Goal: Task Accomplishment & Management: Use online tool/utility

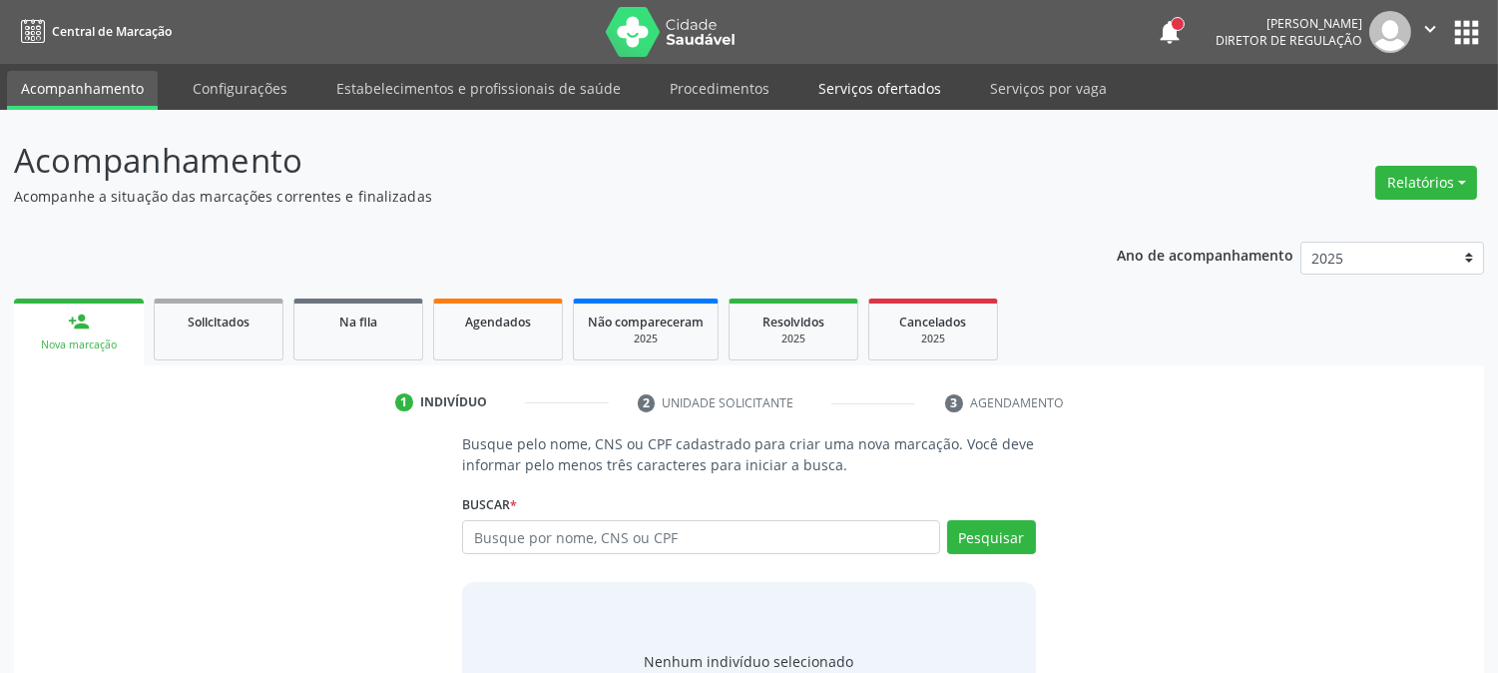
click at [806, 92] on link "Serviços ofertados" at bounding box center [880, 88] width 151 height 35
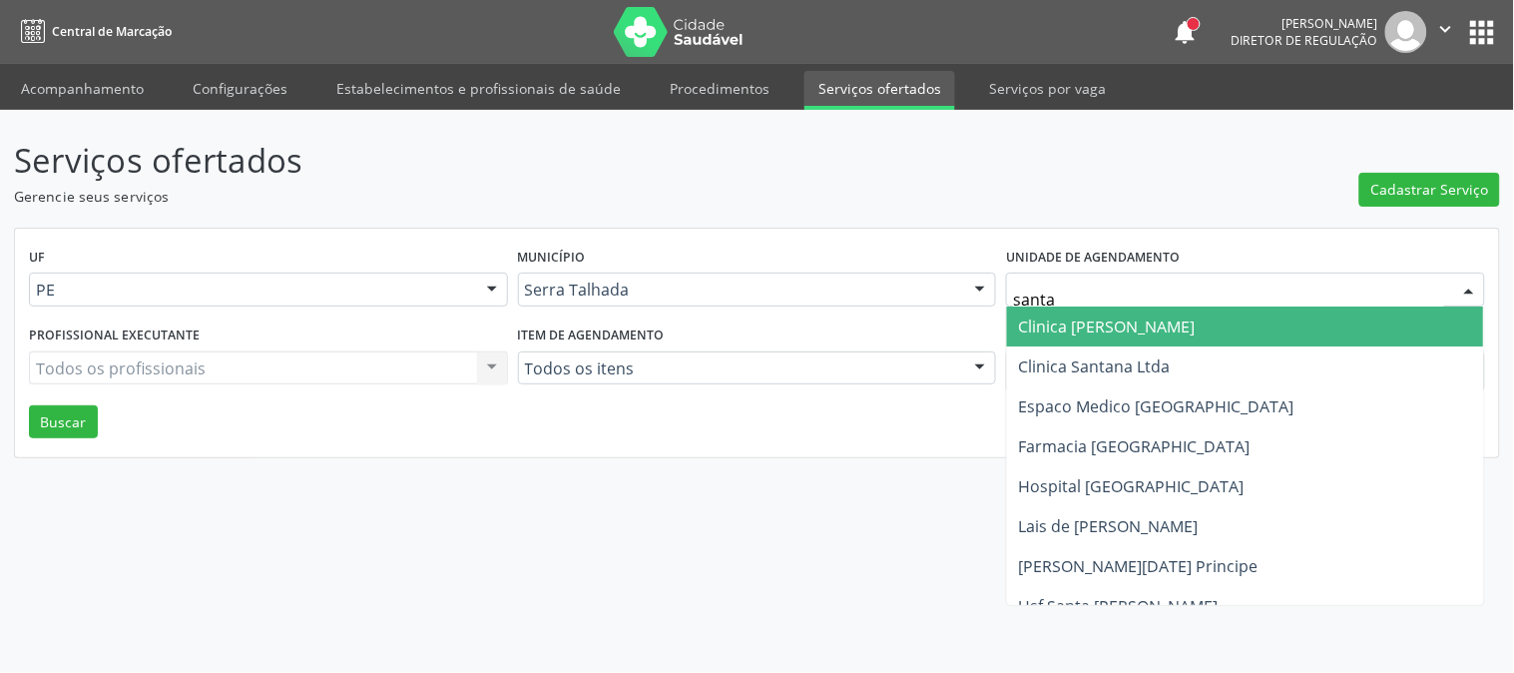
type input "santa m"
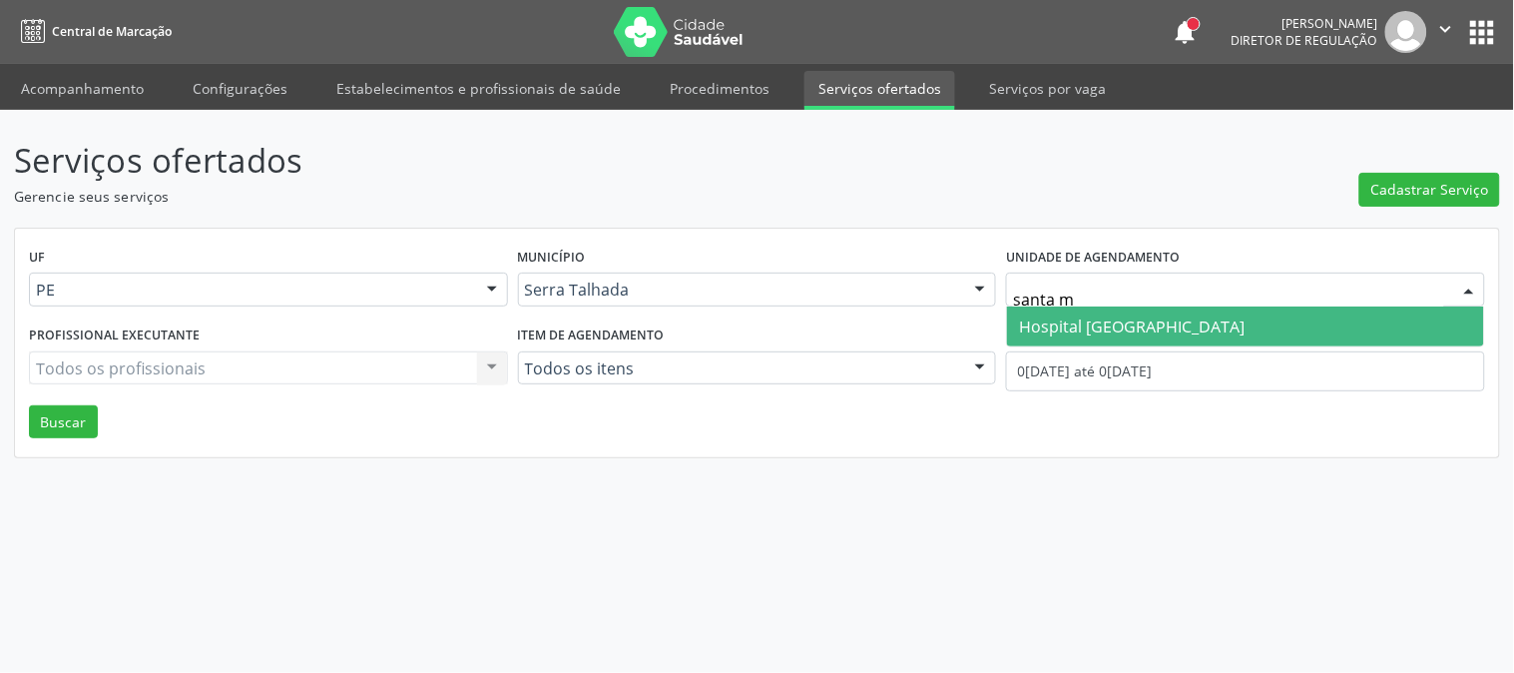
click at [1068, 322] on span "Hospital [GEOGRAPHIC_DATA]" at bounding box center [1132, 326] width 226 height 22
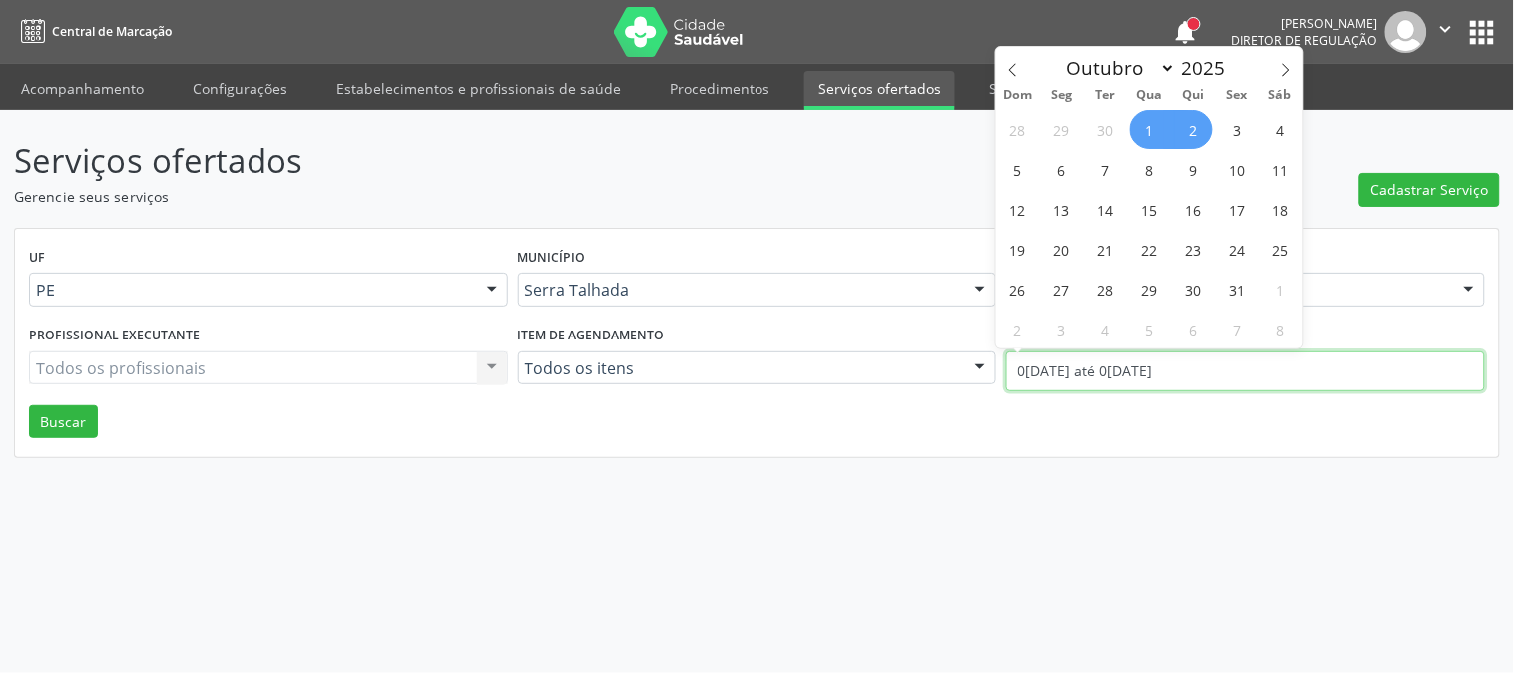
click at [1069, 355] on input "0[DATE] até 0[DATE]" at bounding box center [1245, 371] width 479 height 40
click at [998, 74] on span at bounding box center [1013, 64] width 34 height 34
select select "8"
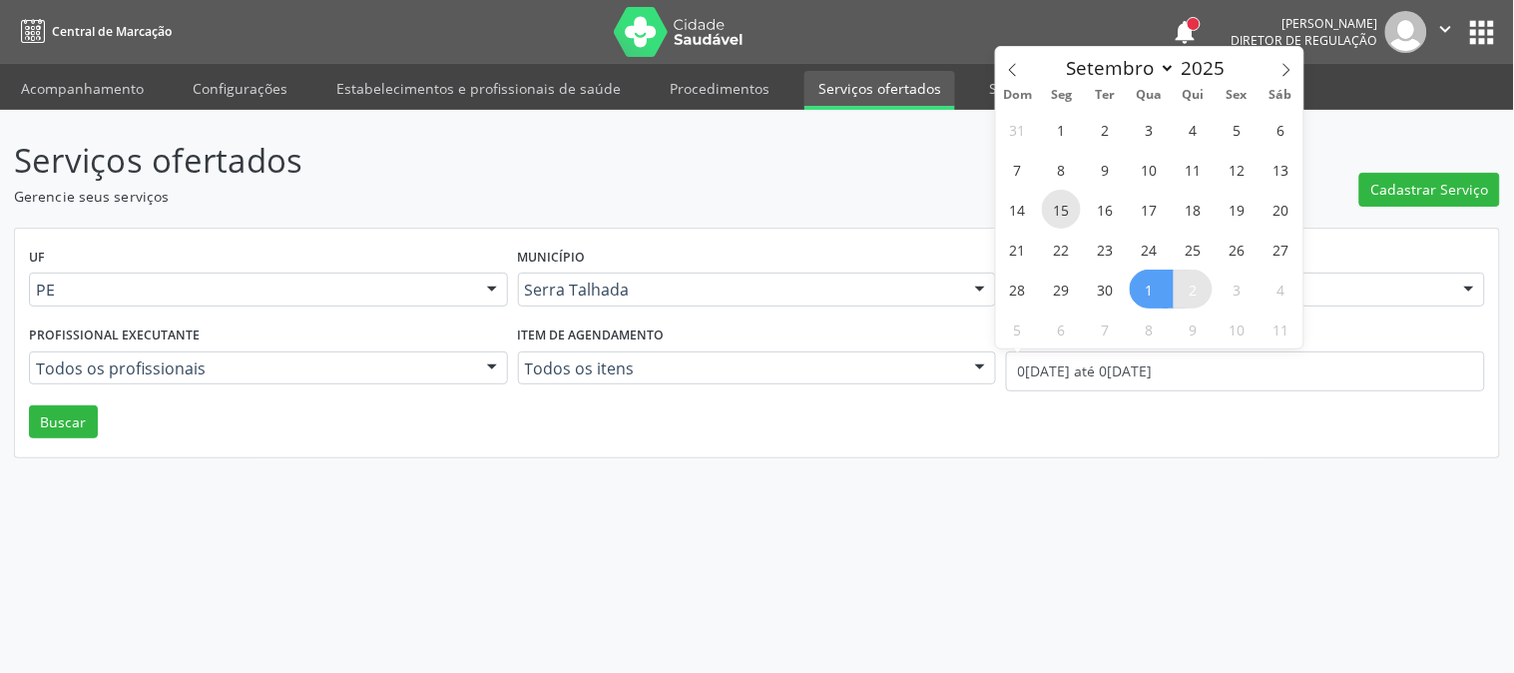
click at [1065, 202] on span "15" at bounding box center [1061, 209] width 39 height 39
type input "[DATE]"
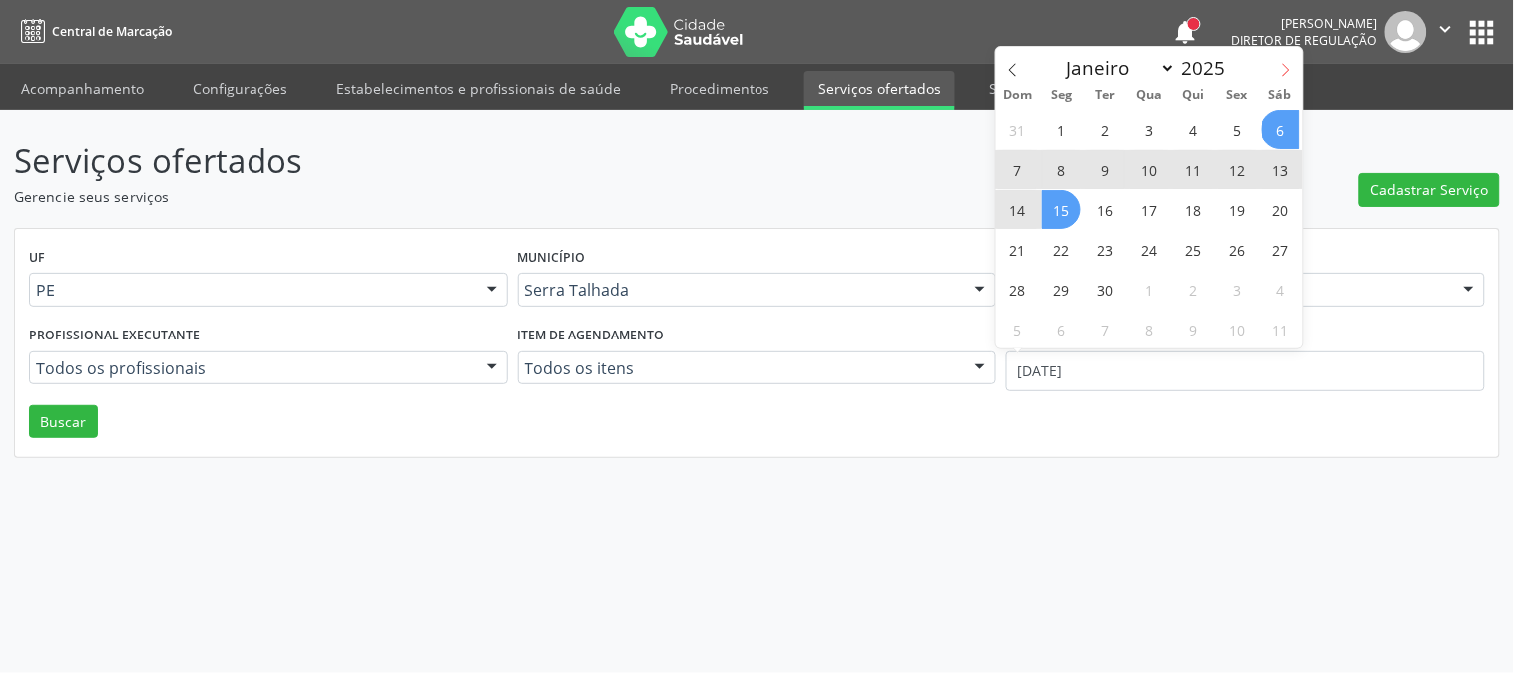
click at [1280, 77] on span at bounding box center [1287, 64] width 34 height 34
select select "9"
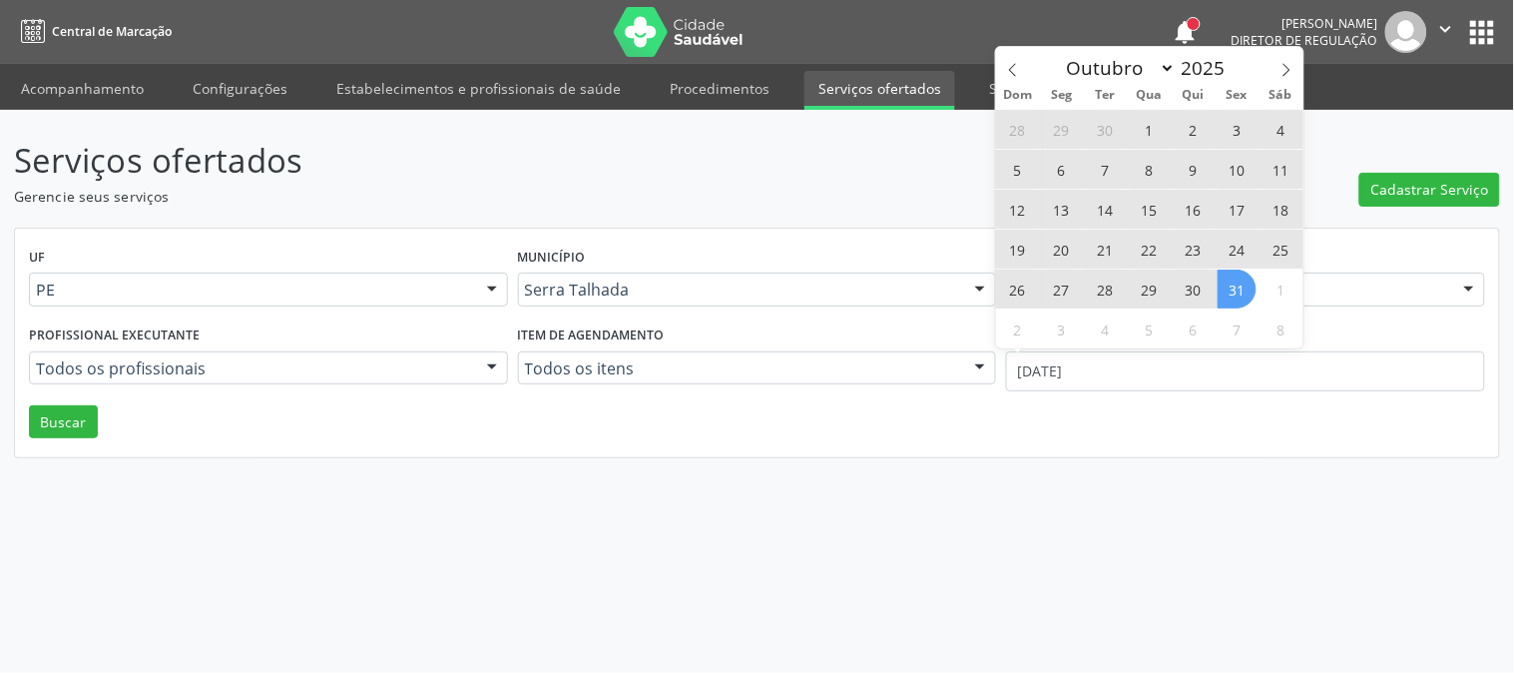
click at [1241, 289] on span "31" at bounding box center [1237, 289] width 39 height 39
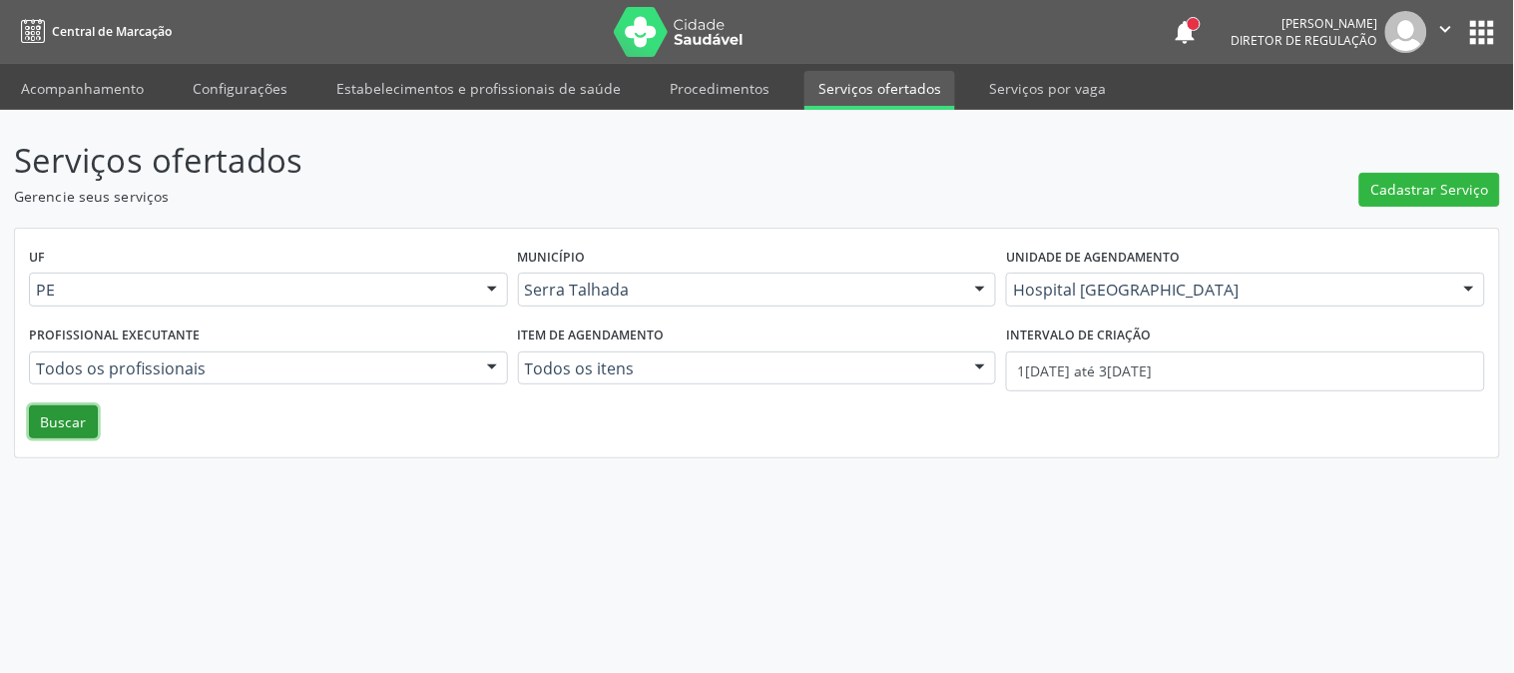
click at [74, 414] on button "Buscar" at bounding box center [63, 422] width 69 height 34
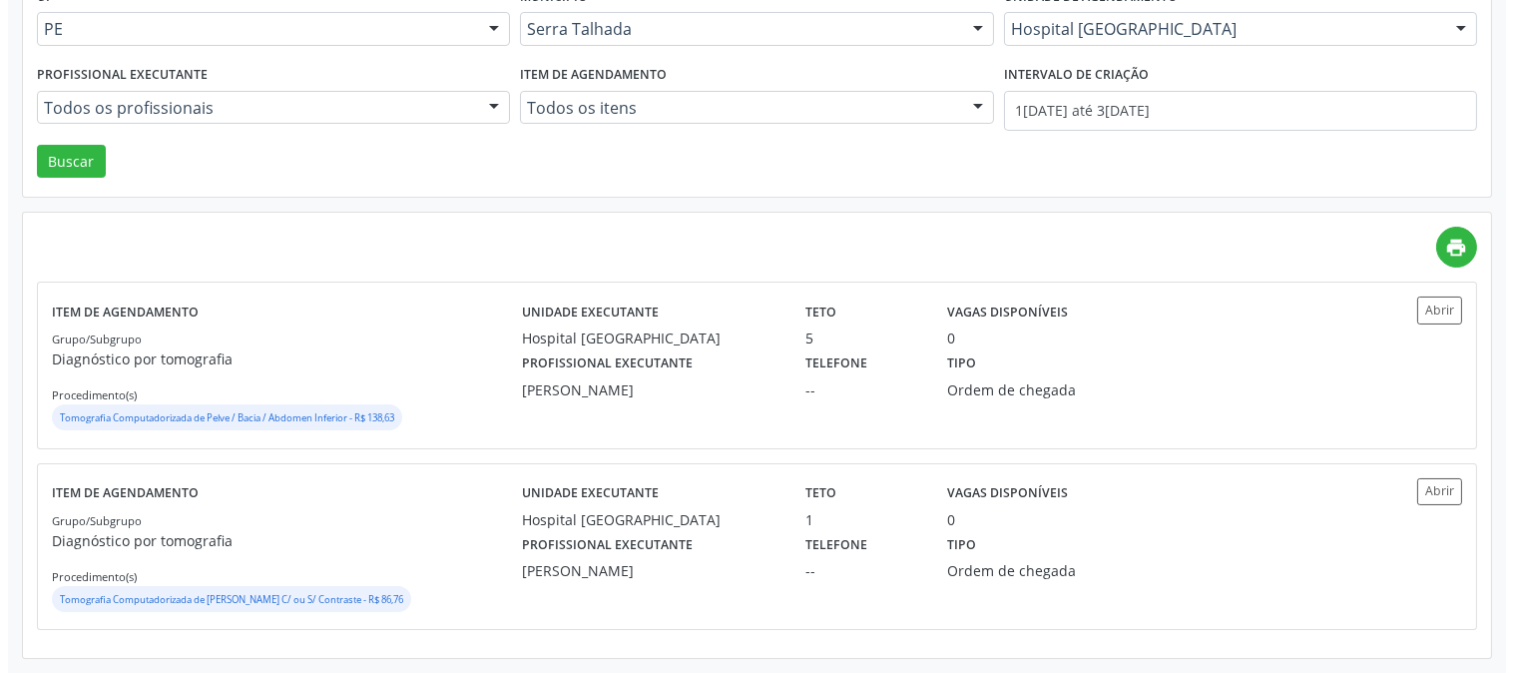
scroll to position [38, 0]
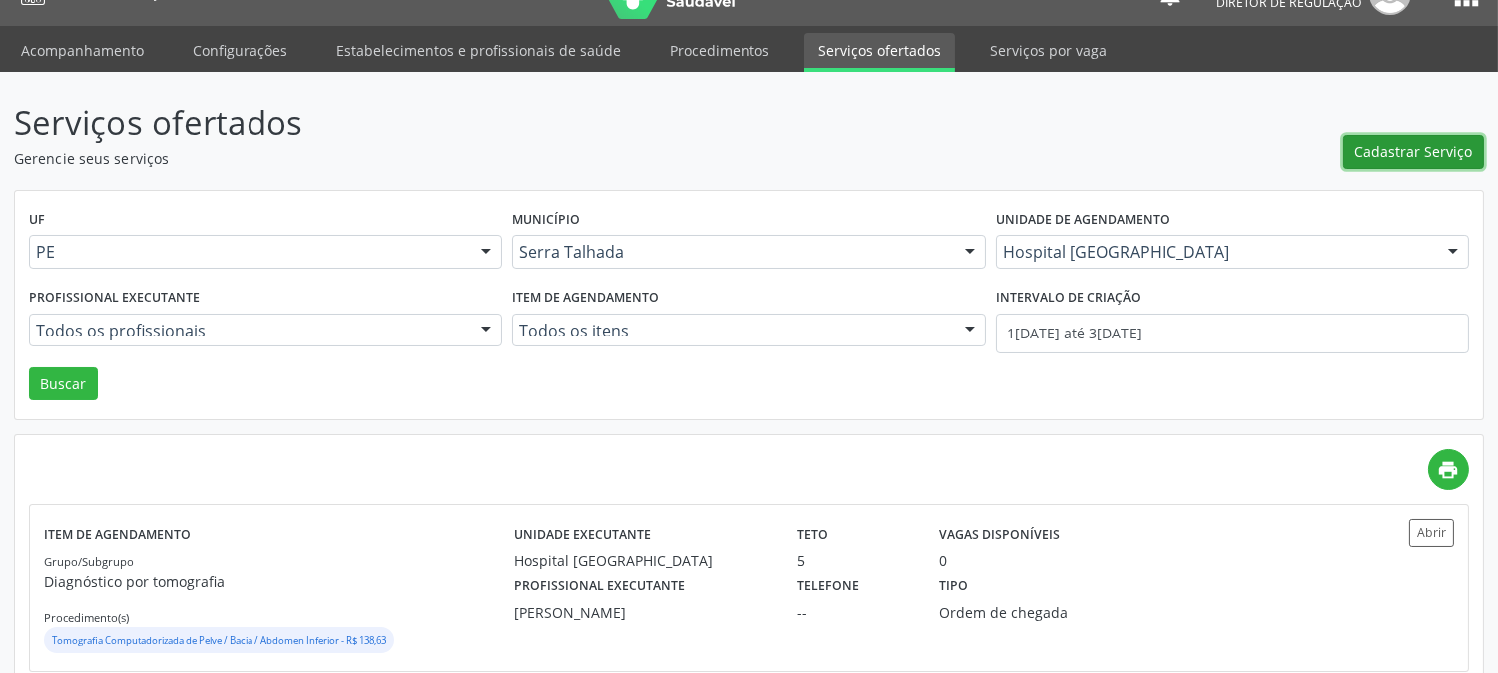
click at [1393, 160] on span "Cadastrar Serviço" at bounding box center [1415, 151] width 118 height 21
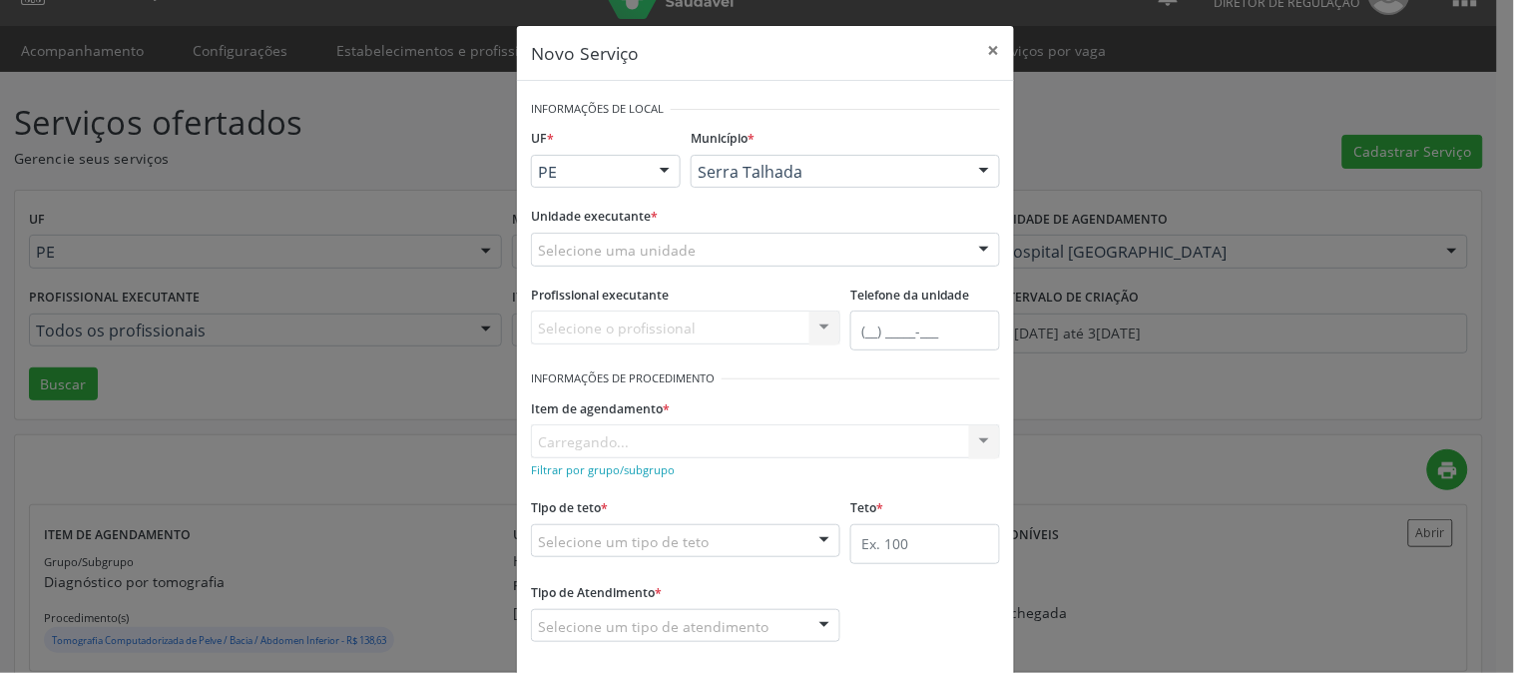
click at [740, 252] on div "Selecione uma unidade" at bounding box center [765, 250] width 469 height 34
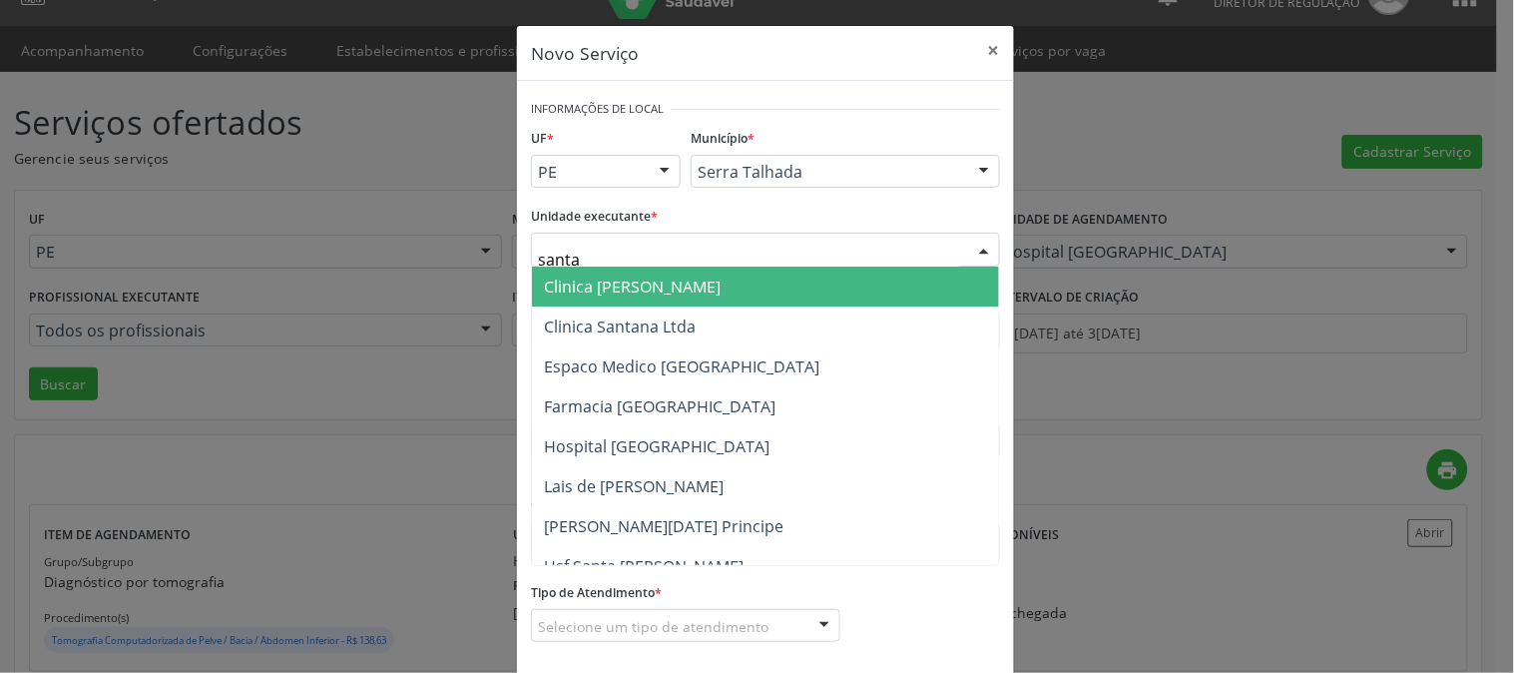
type input "santa m"
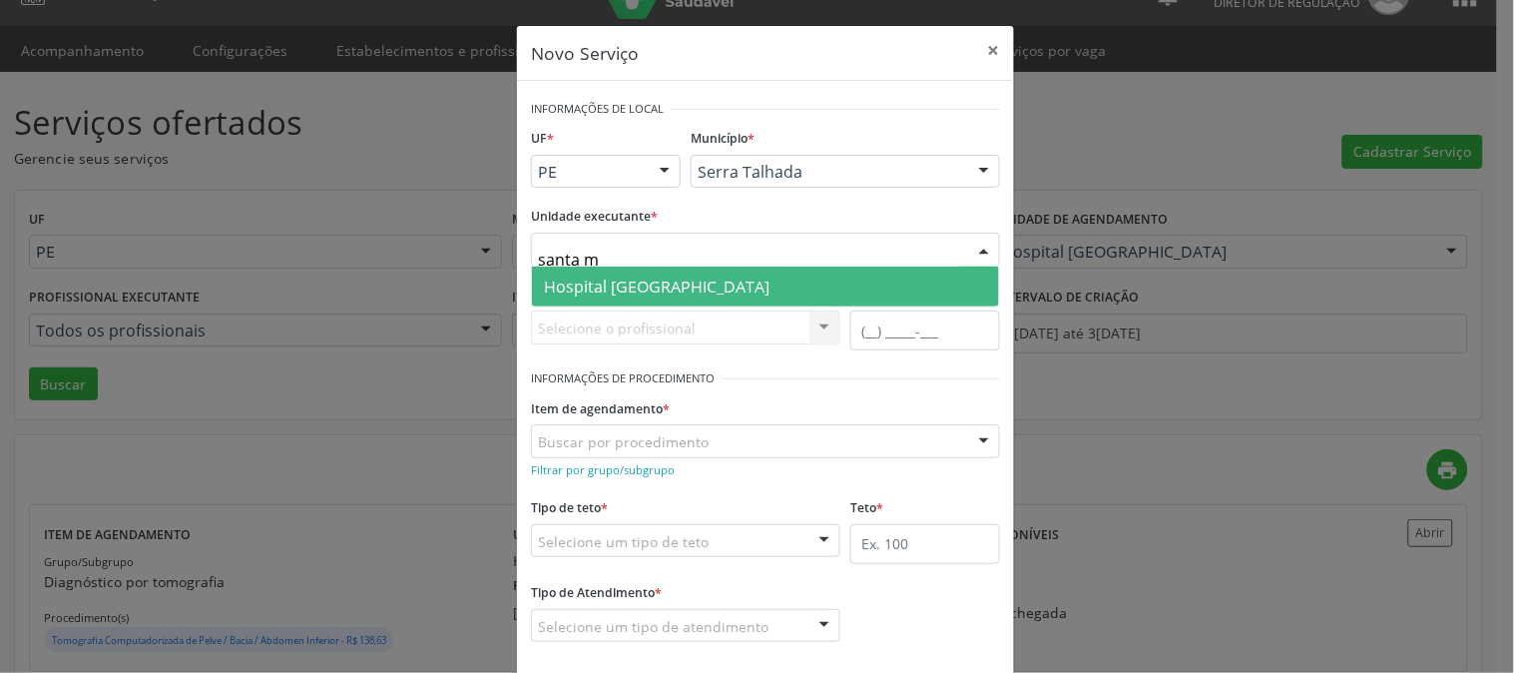
click at [729, 284] on span "Hospital [GEOGRAPHIC_DATA]" at bounding box center [765, 287] width 467 height 40
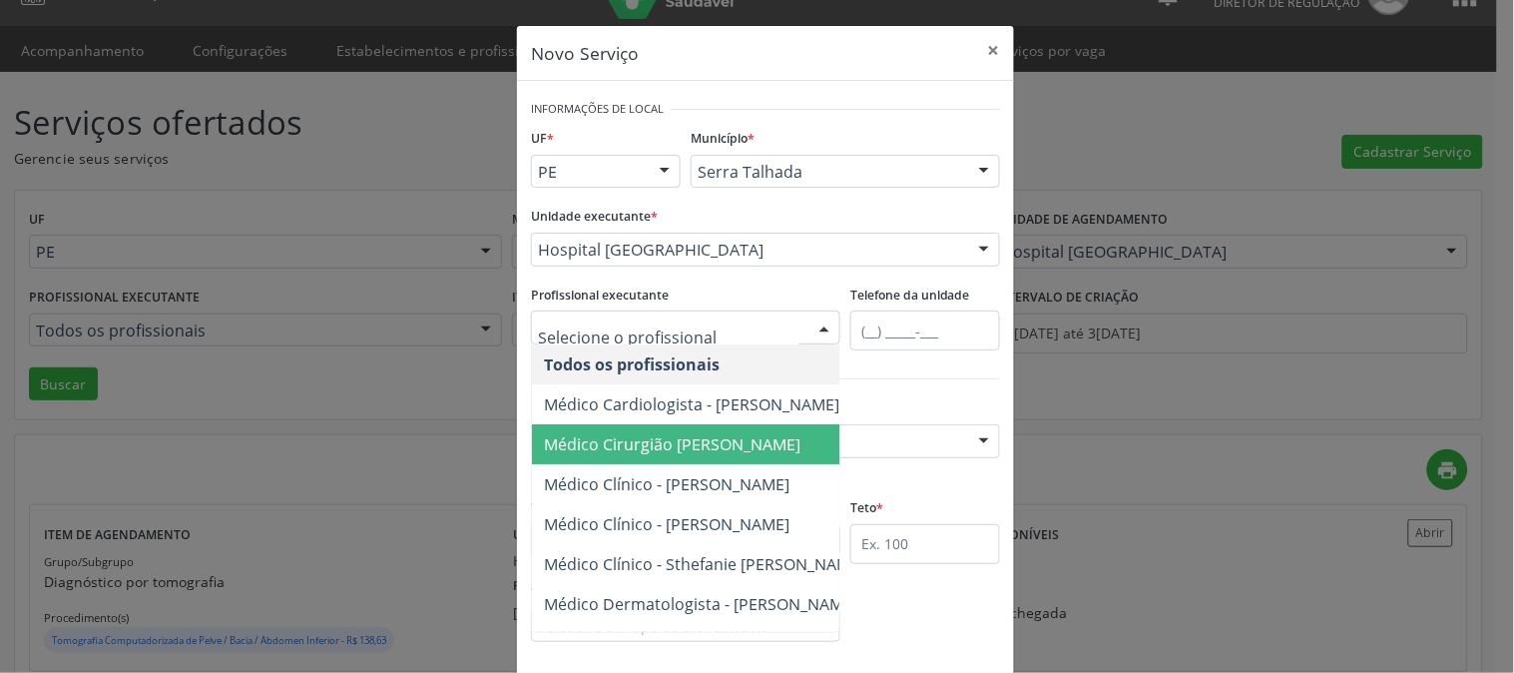
scroll to position [208, 0]
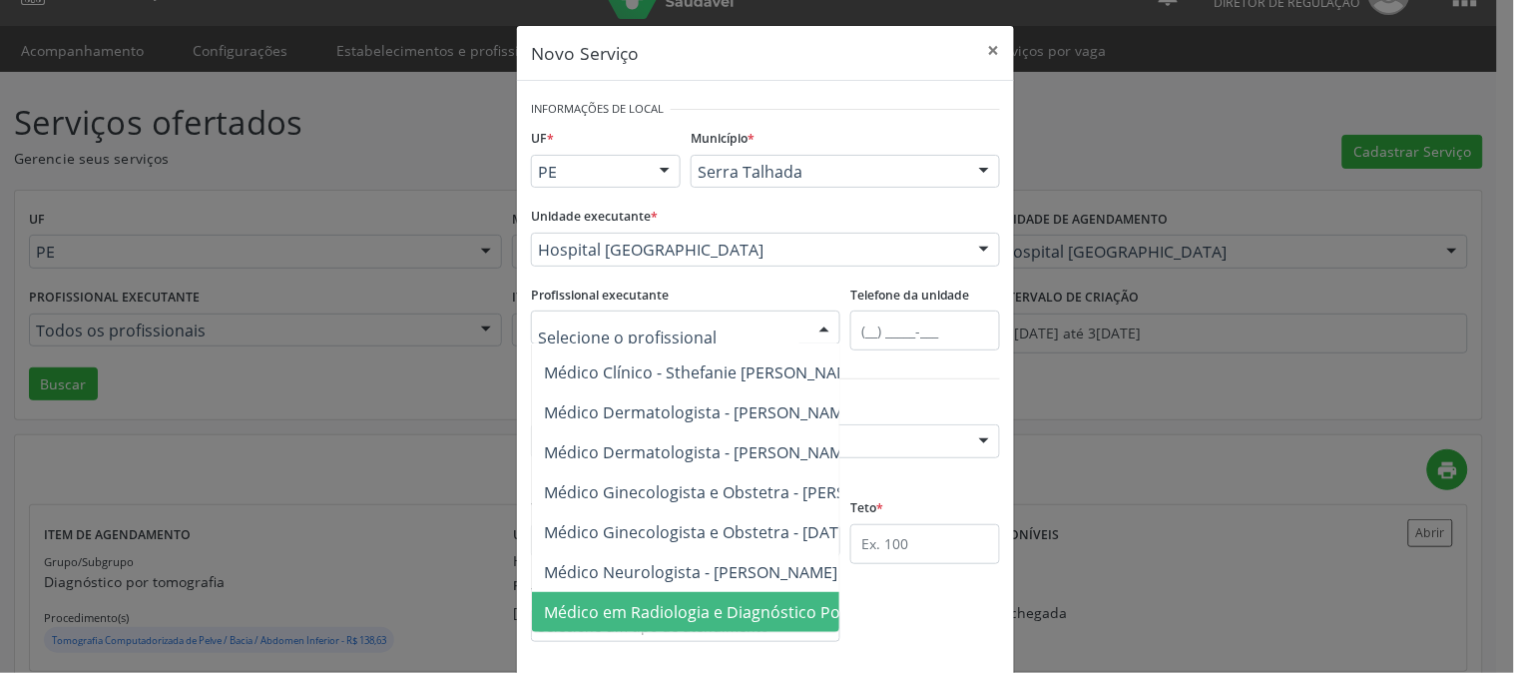
click at [747, 601] on span "Médico em Radiologia e Diagnóstico Por Imagem - [PERSON_NAME]" at bounding box center [796, 612] width 505 height 22
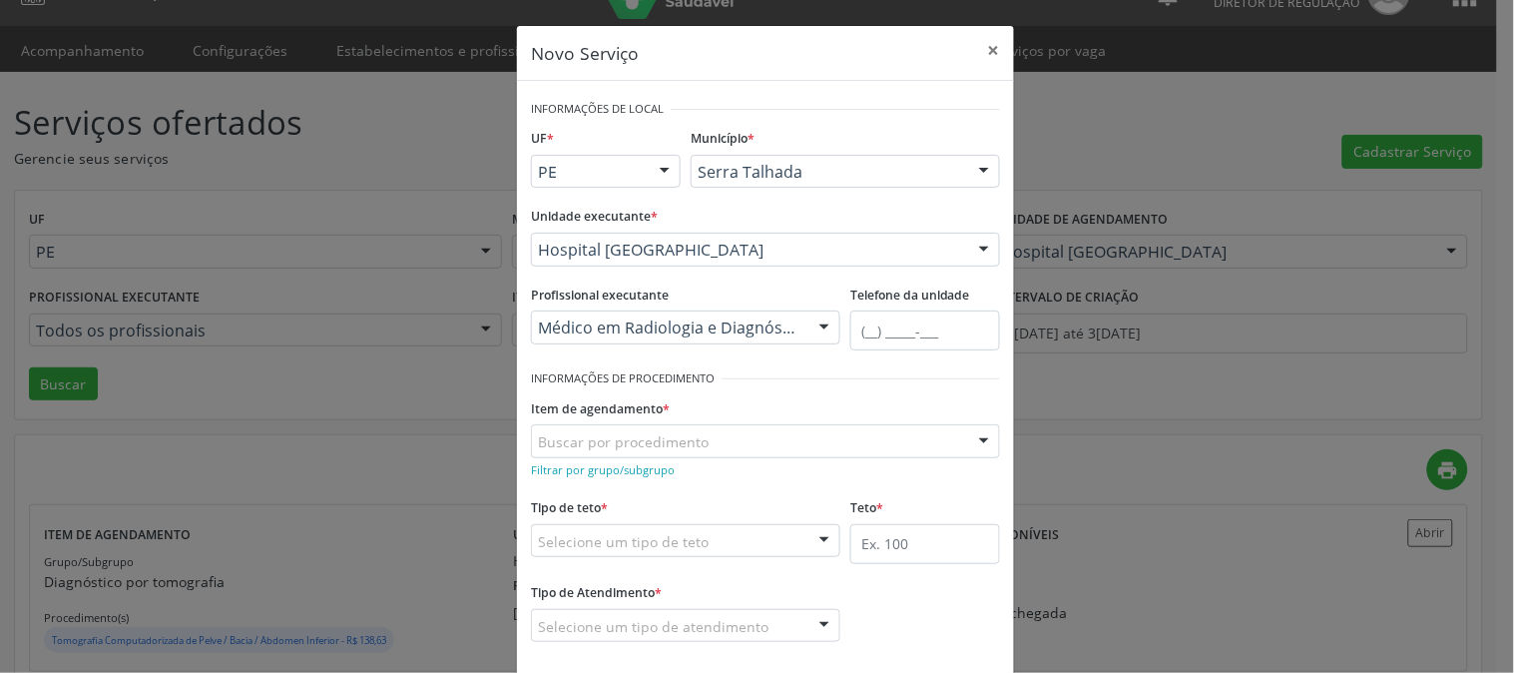
click at [716, 446] on div "Buscar por procedimento" at bounding box center [765, 441] width 469 height 34
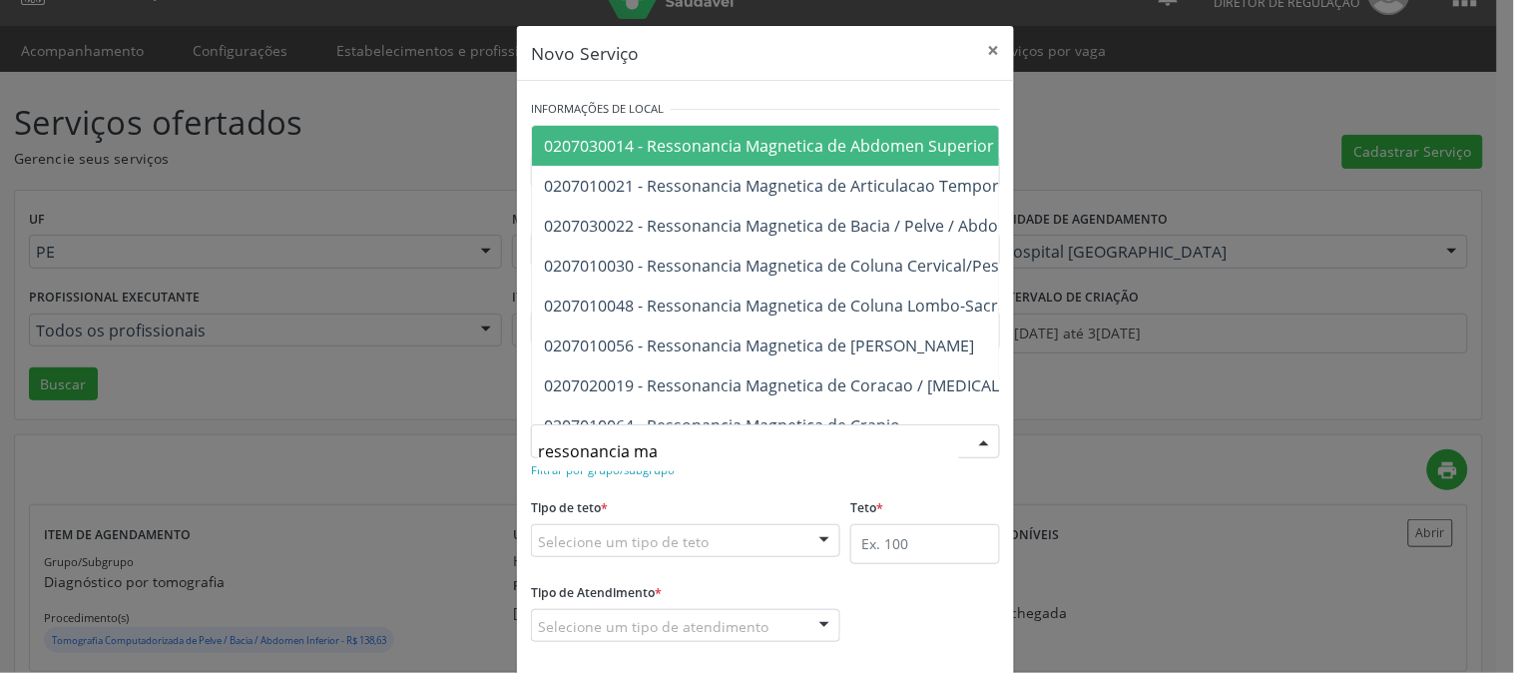
type input "ressonancia mag"
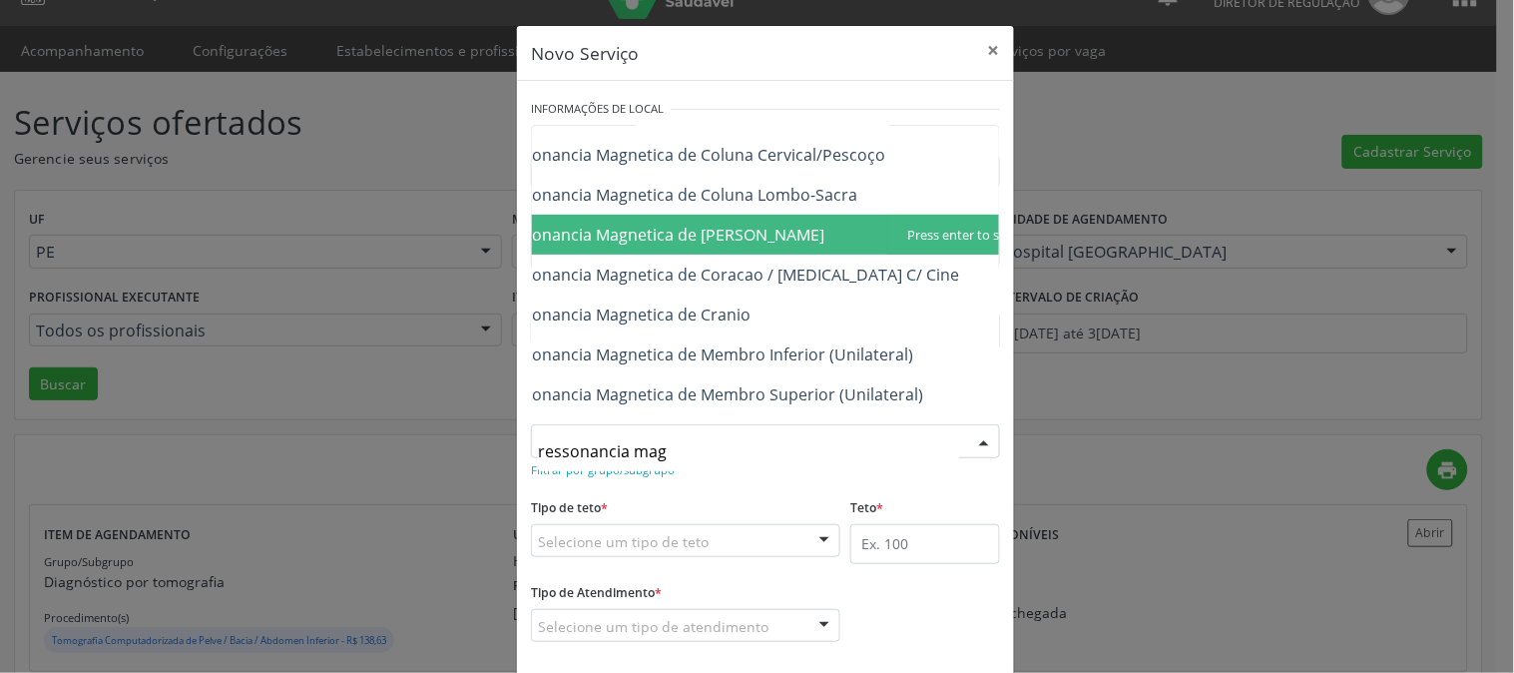
scroll to position [222, 150]
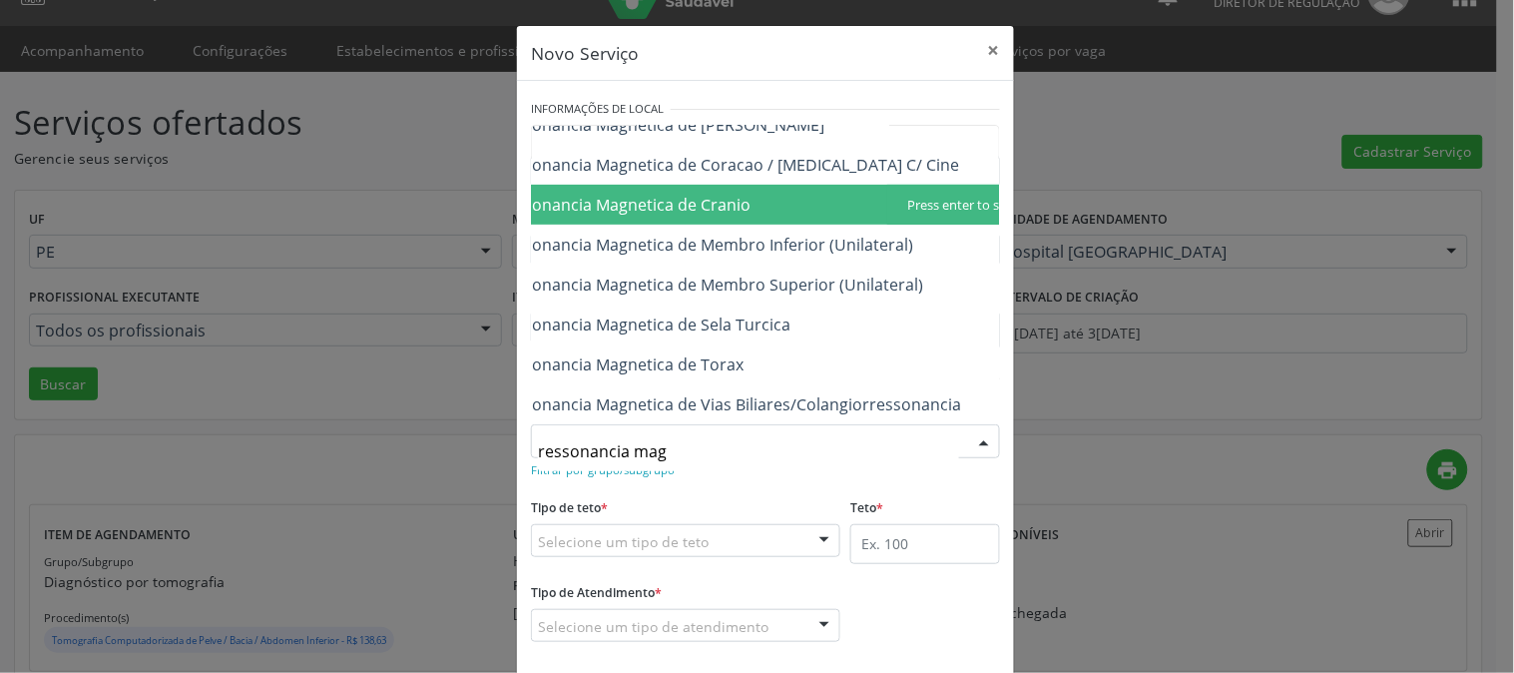
click at [784, 214] on span "0207010064 - Ressonancia Magnetica de Cranio" at bounding box center [710, 205] width 657 height 40
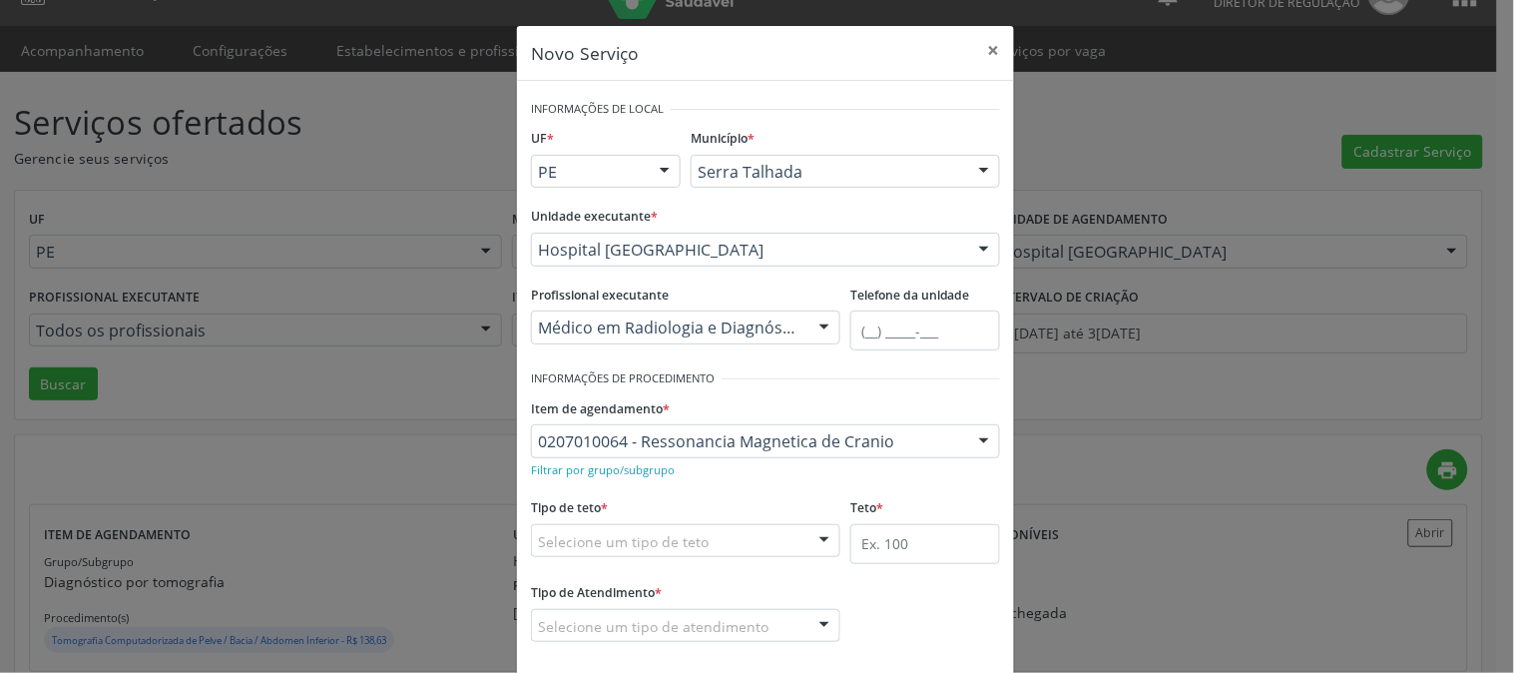
scroll to position [98, 0]
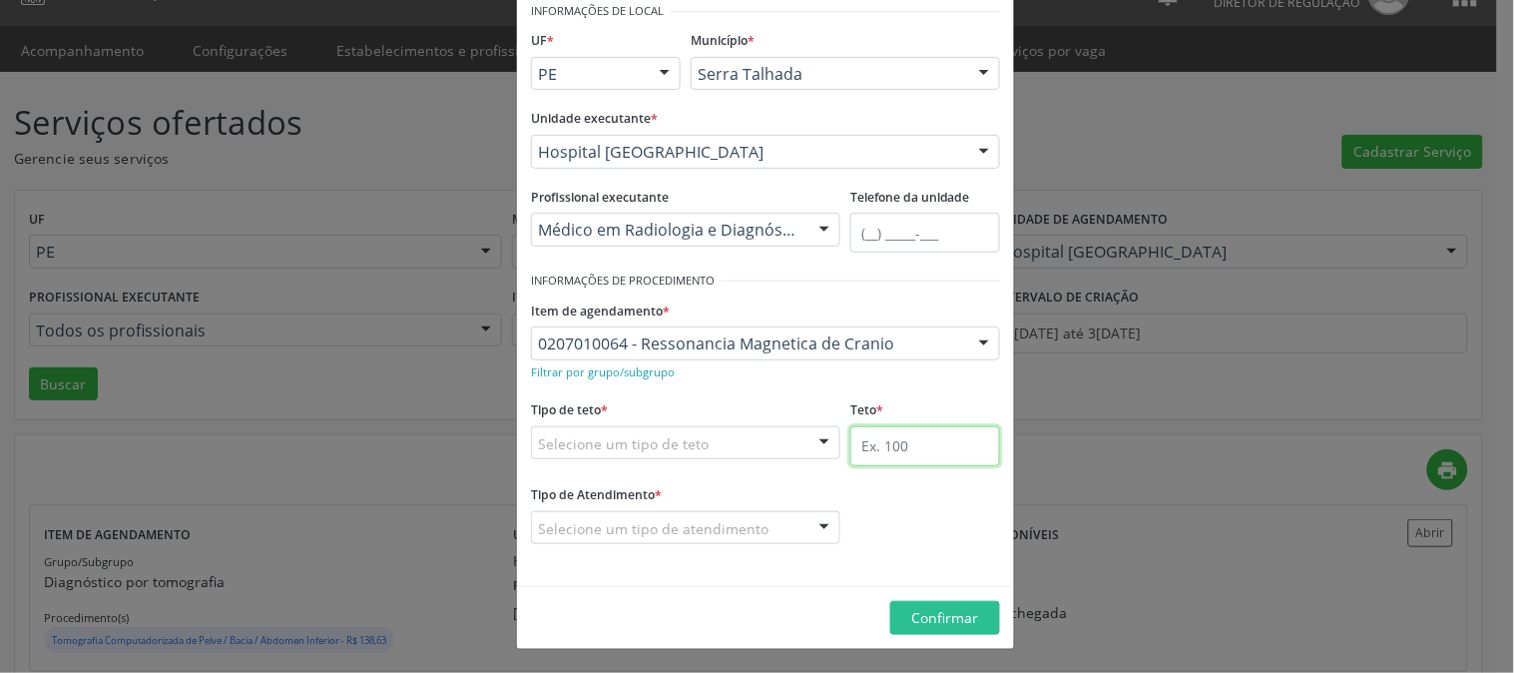
click at [861, 454] on input "text" at bounding box center [925, 446] width 150 height 40
type input "1"
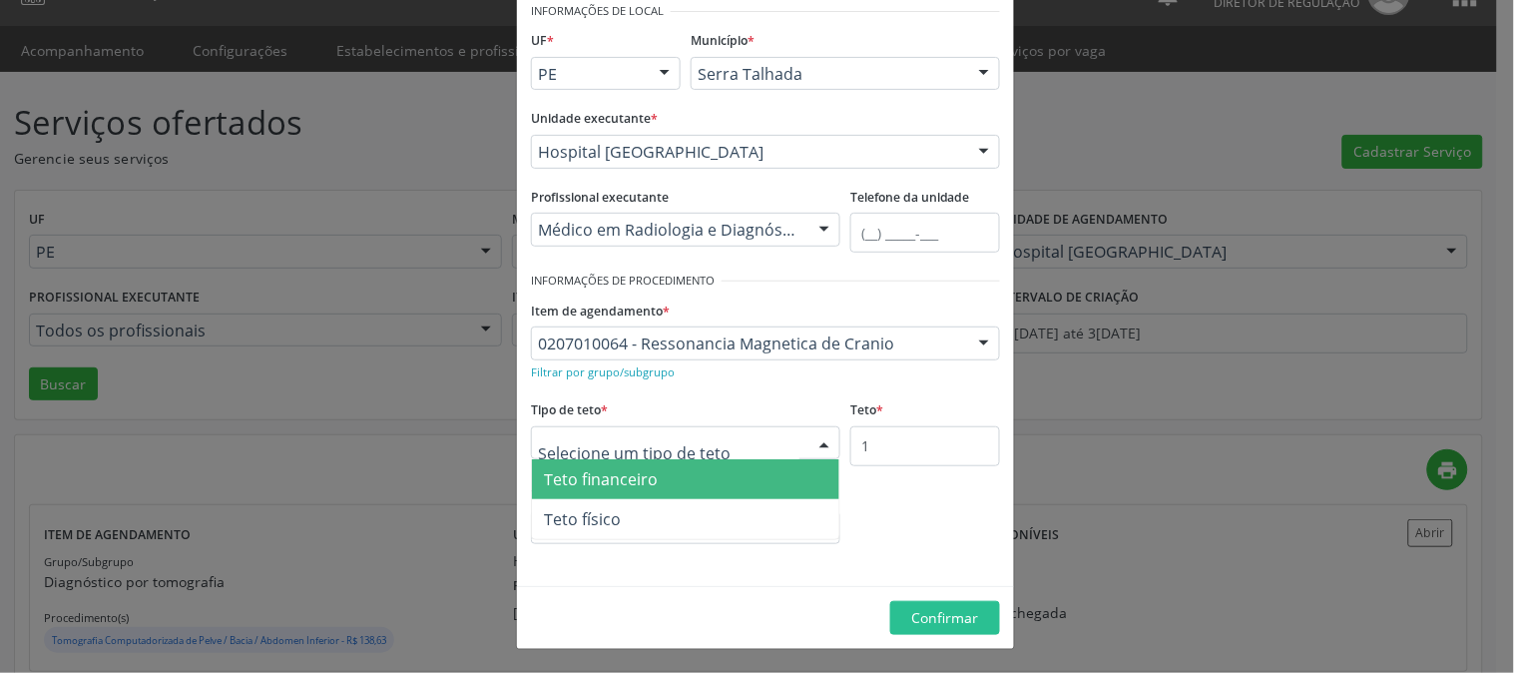
click at [765, 449] on div at bounding box center [685, 443] width 309 height 34
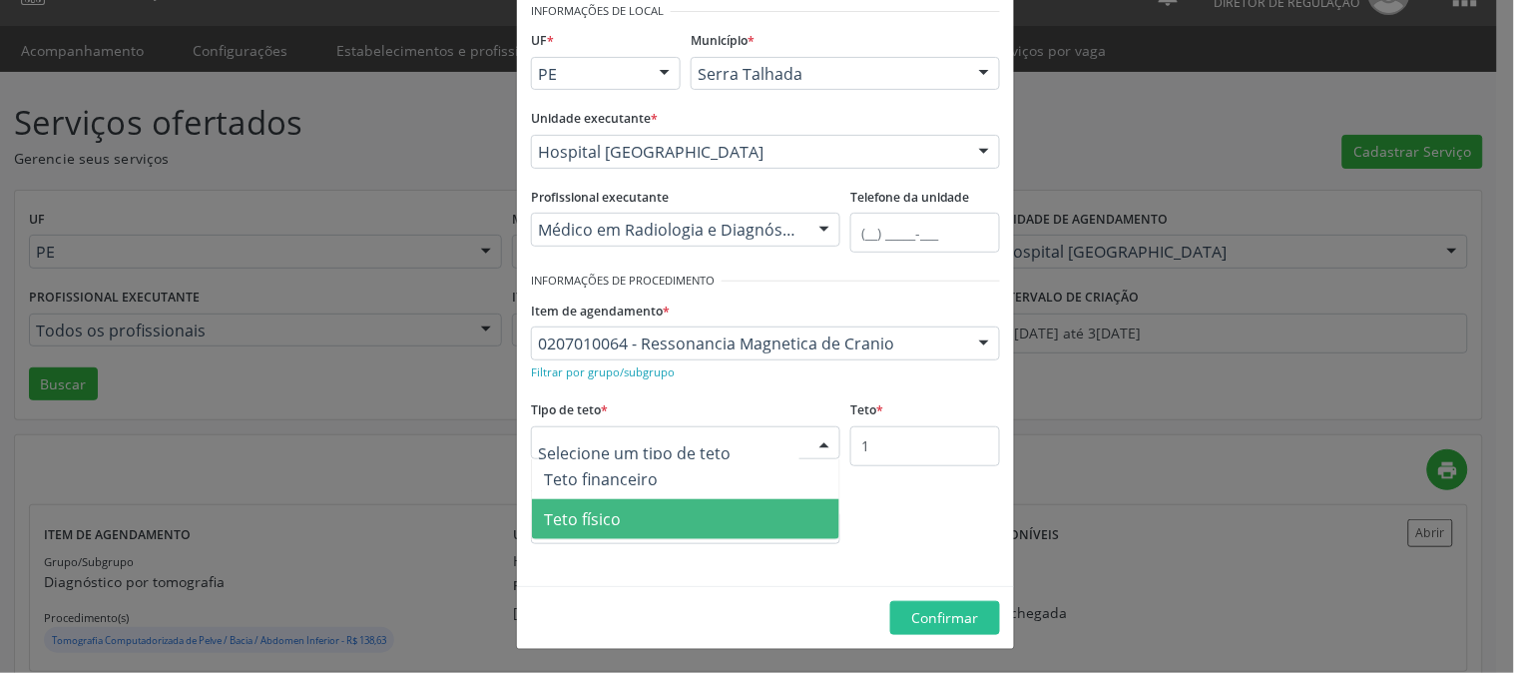
click at [727, 511] on span "Teto físico" at bounding box center [685, 519] width 307 height 40
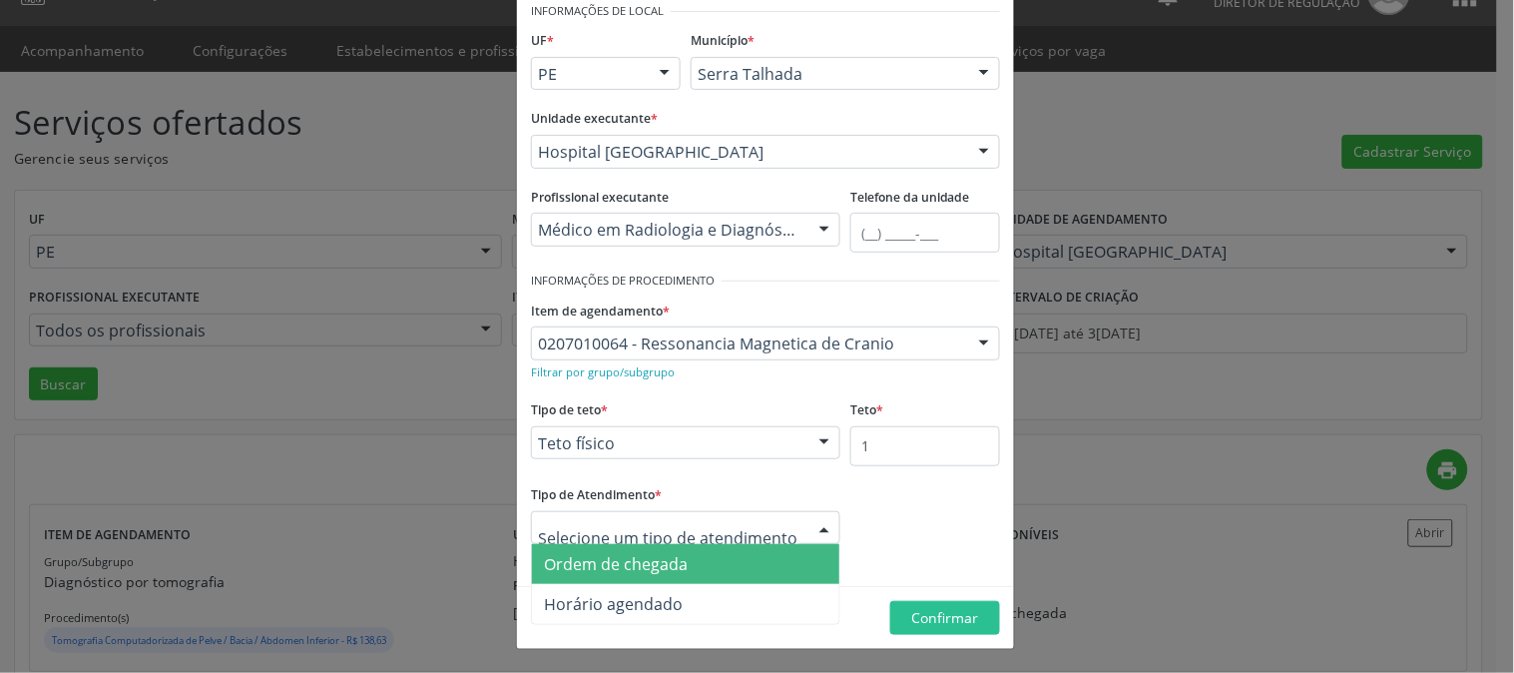
click at [707, 573] on span "Ordem de chegada" at bounding box center [685, 564] width 307 height 40
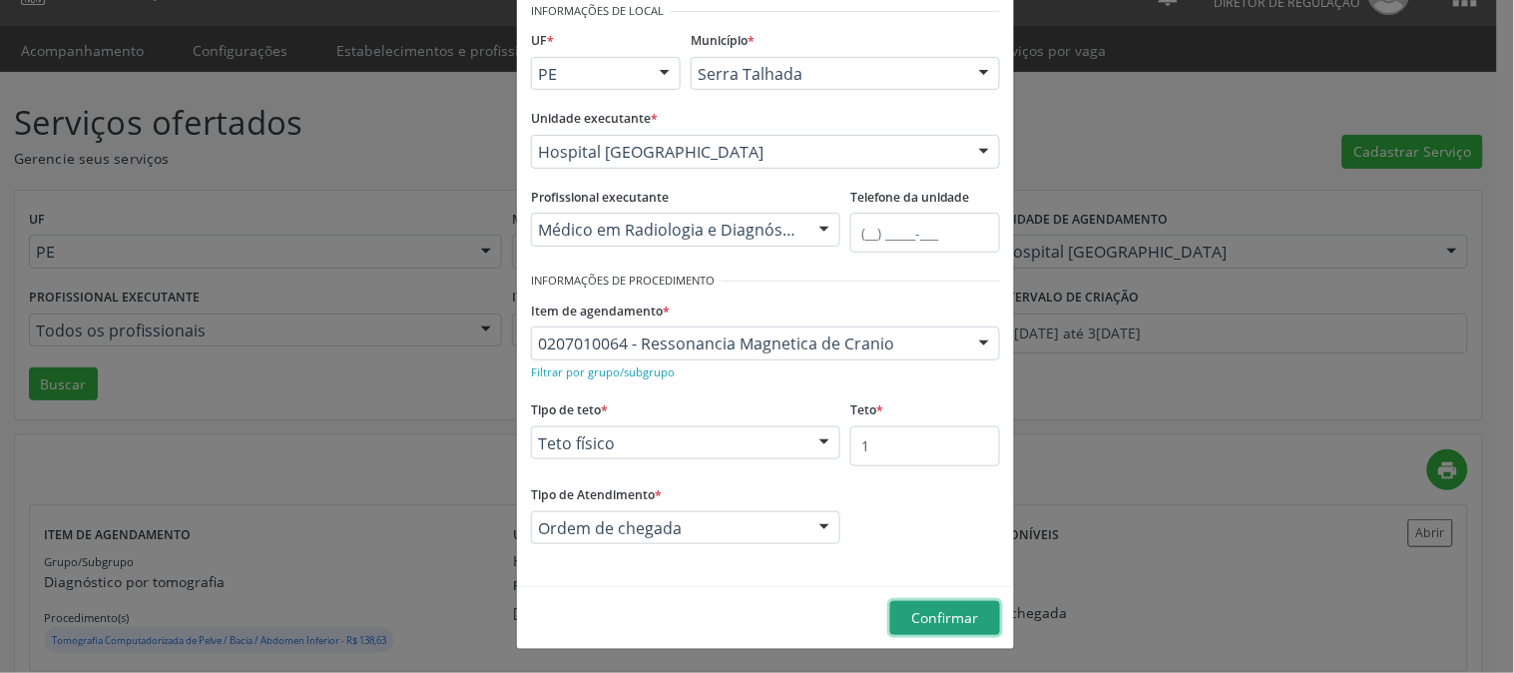
click at [928, 616] on span "Confirmar" at bounding box center [945, 617] width 67 height 19
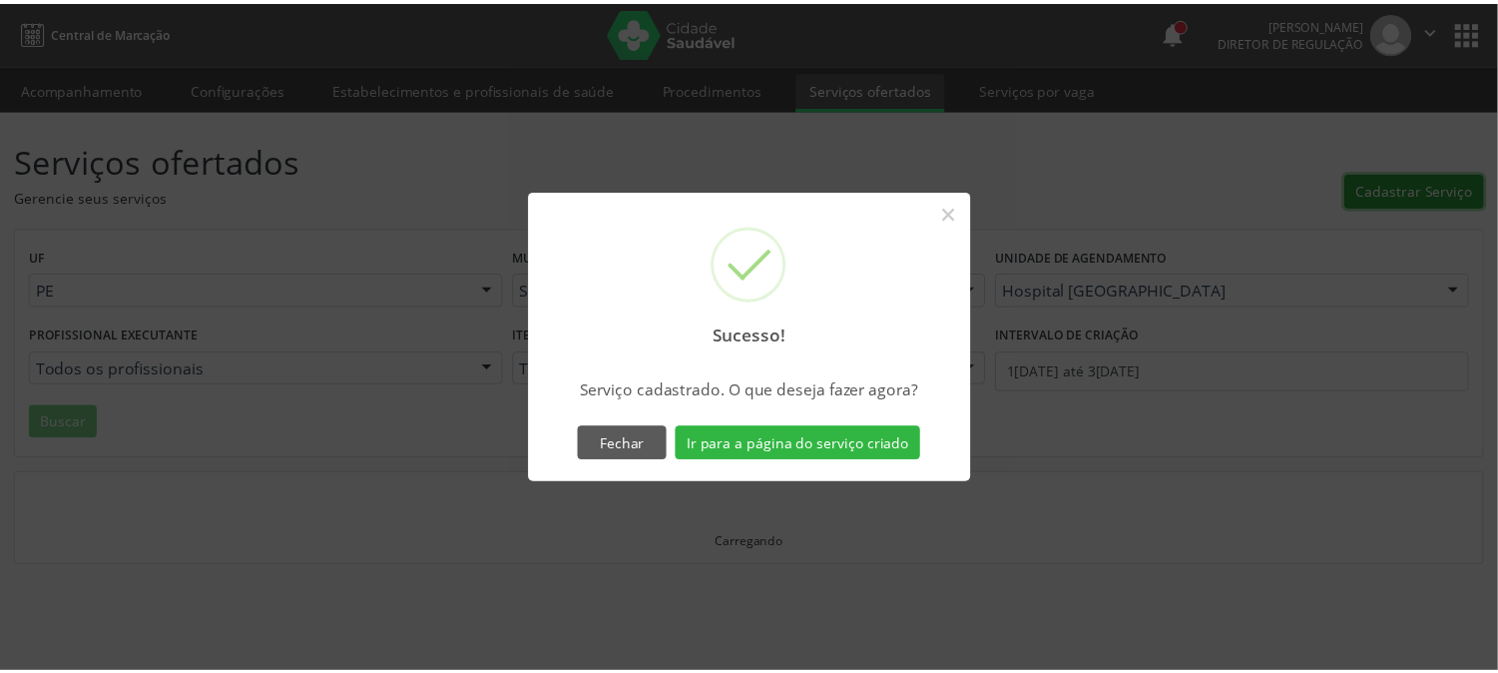
scroll to position [0, 0]
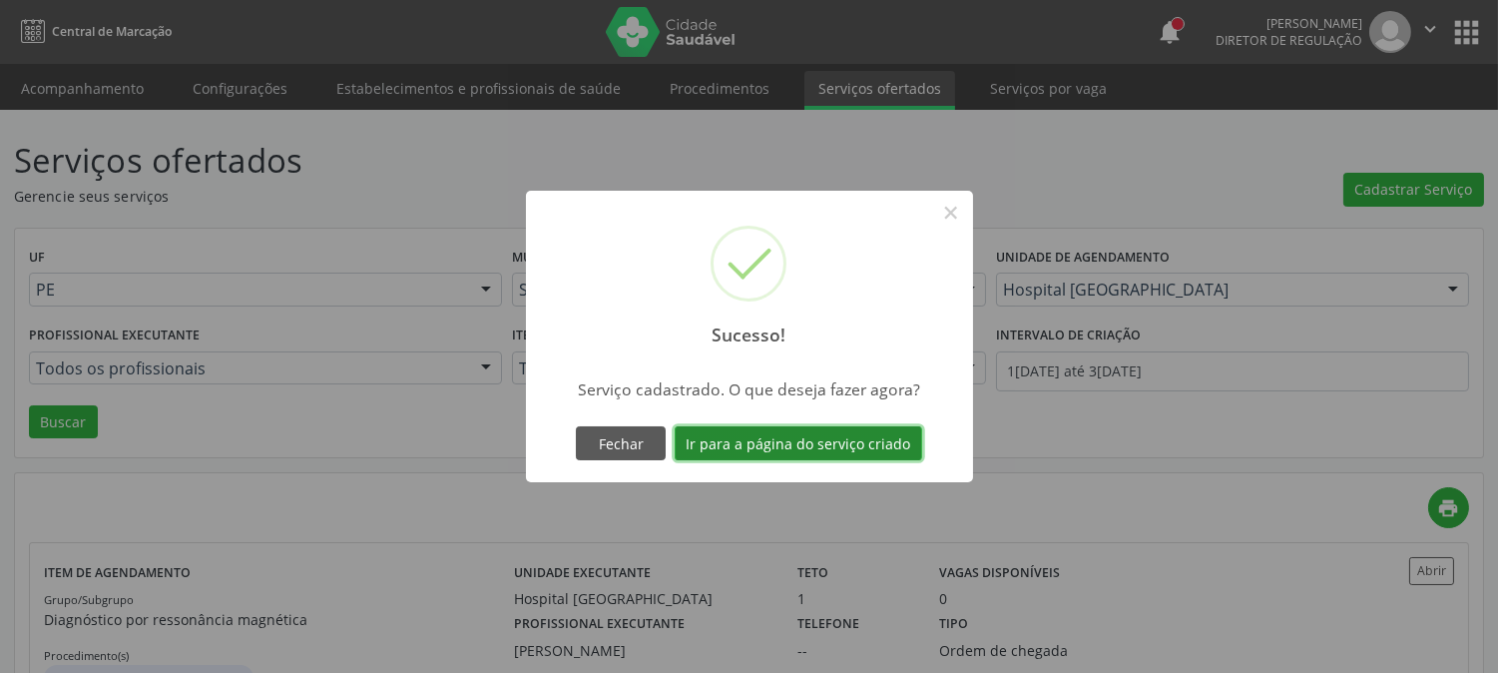
click at [823, 437] on button "Ir para a página do serviço criado" at bounding box center [799, 443] width 248 height 34
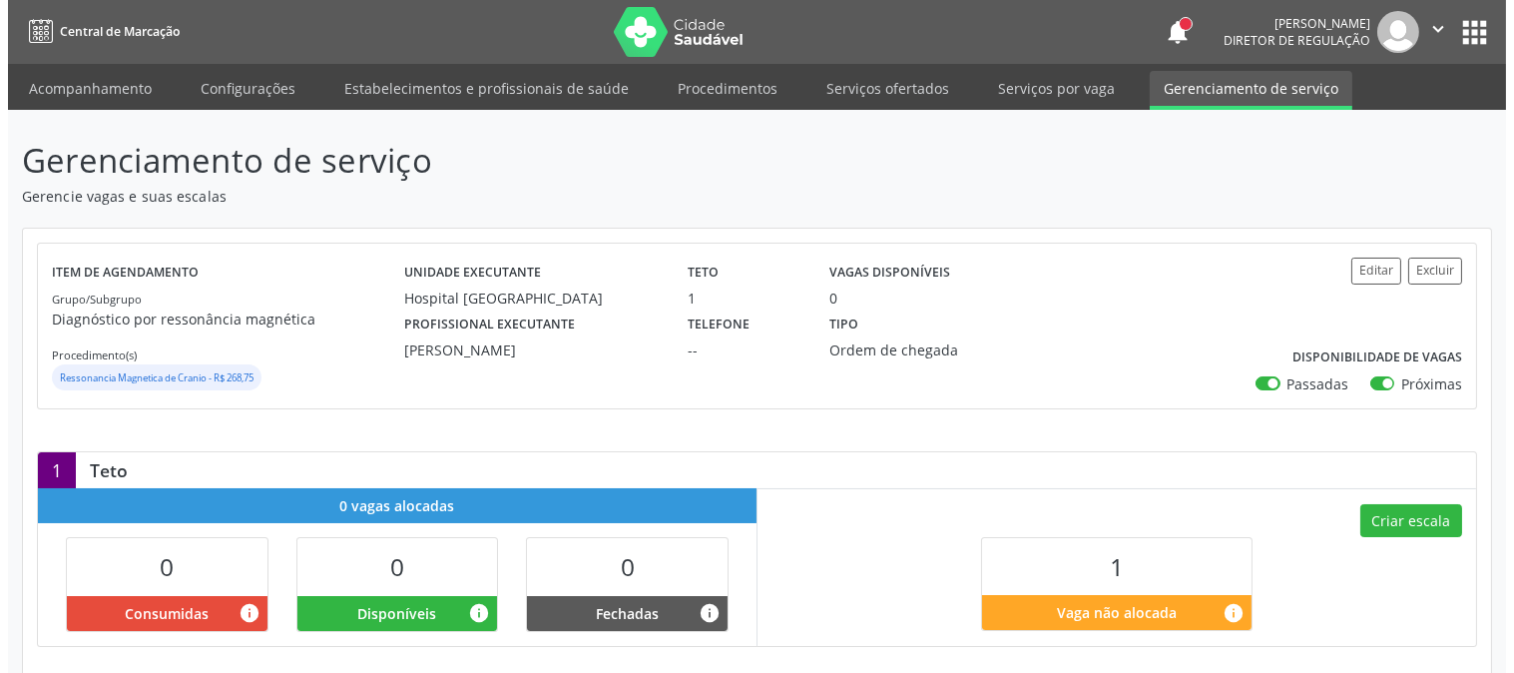
scroll to position [198, 0]
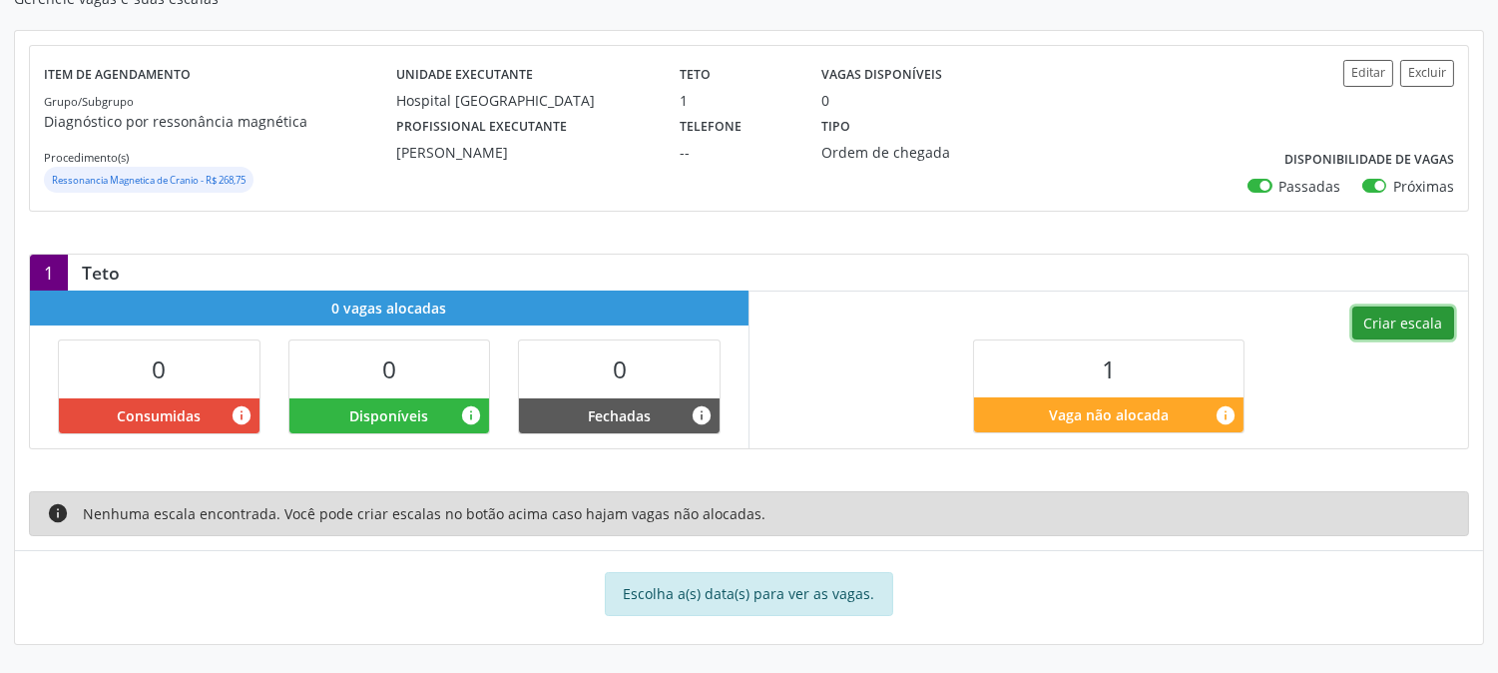
click at [1410, 324] on button "Criar escala" at bounding box center [1404, 323] width 102 height 34
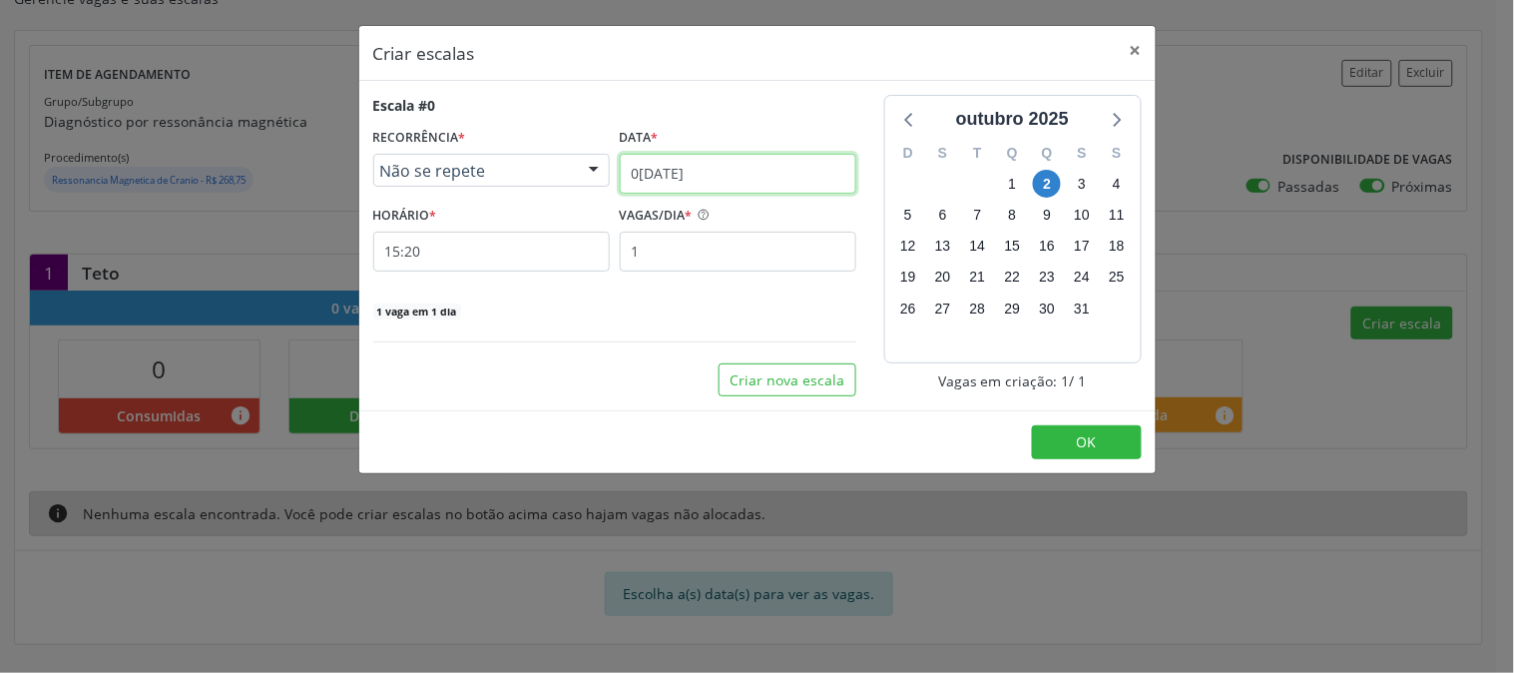
click at [780, 187] on input "0[DATE]" at bounding box center [738, 174] width 237 height 40
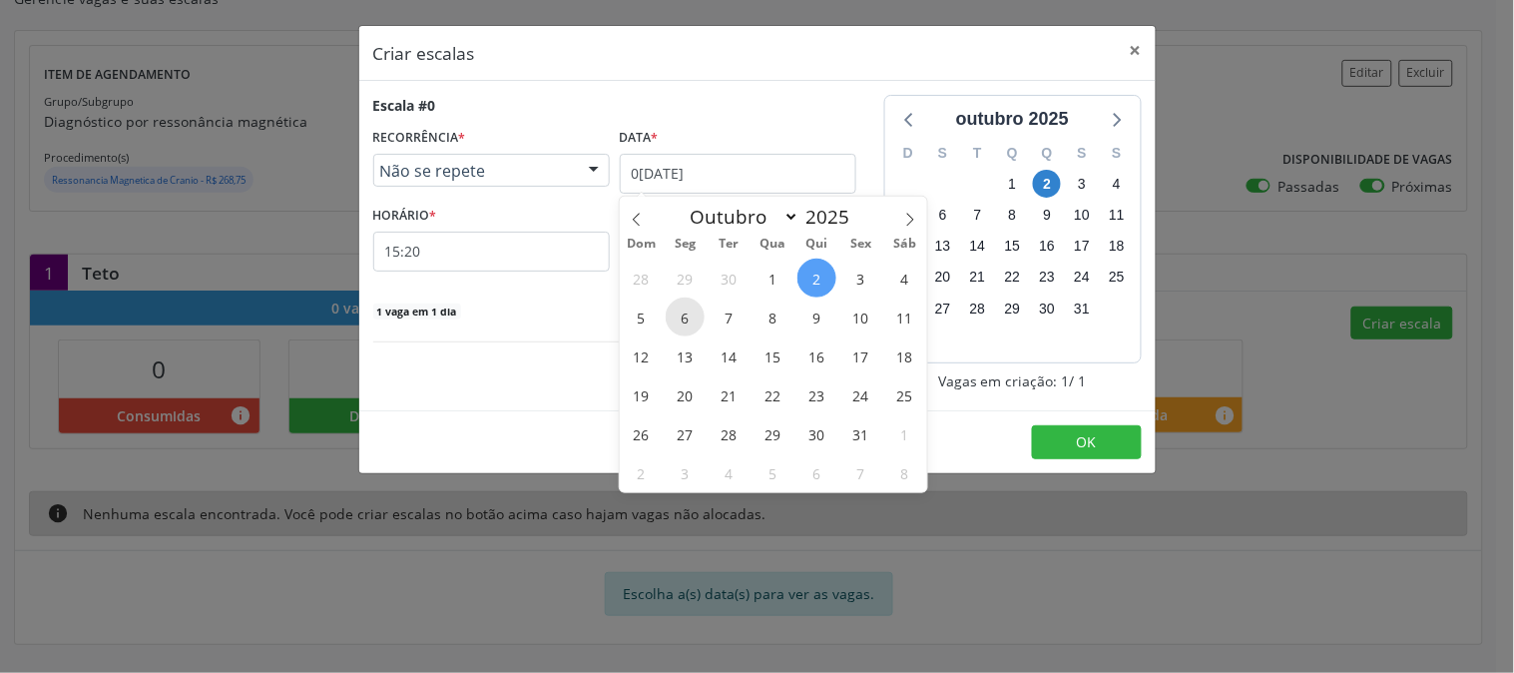
click at [697, 314] on span "6" at bounding box center [685, 316] width 39 height 39
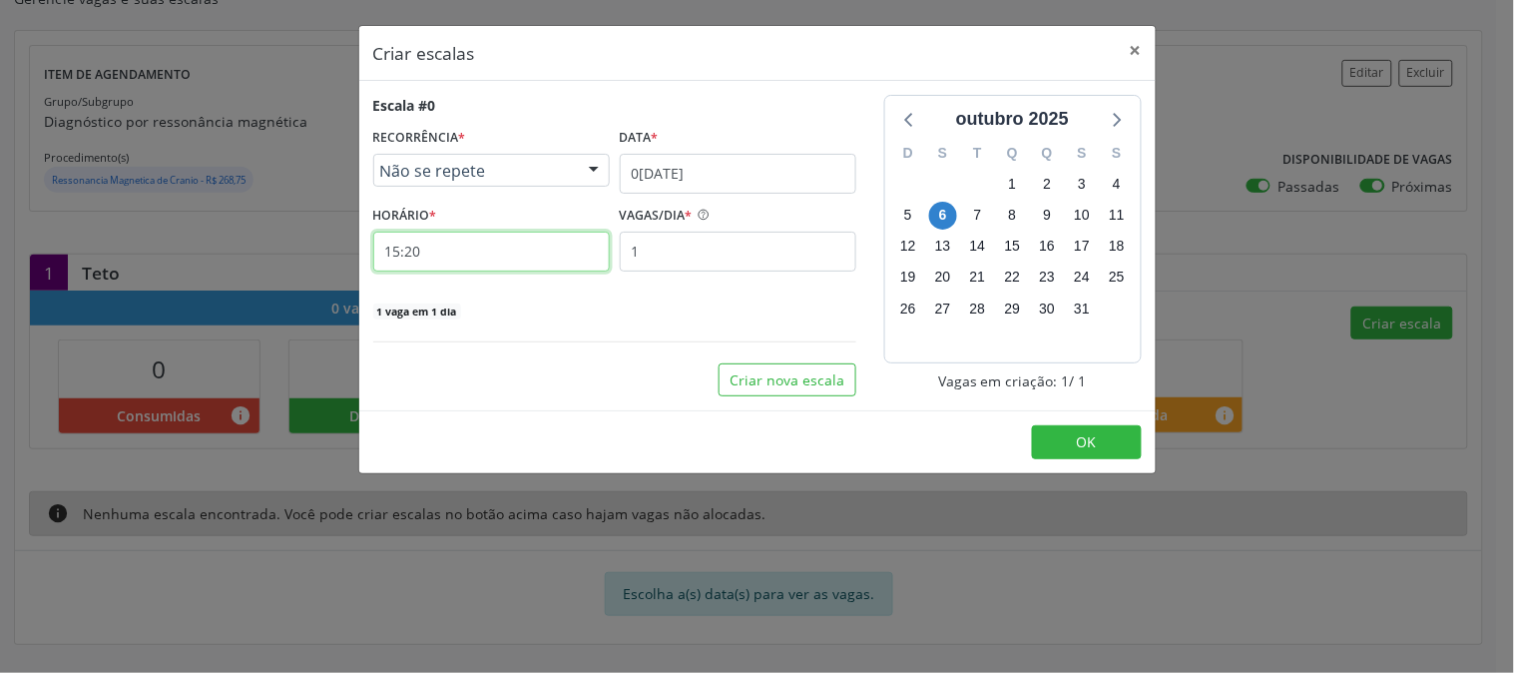
click at [530, 264] on input "15:20" at bounding box center [491, 252] width 237 height 40
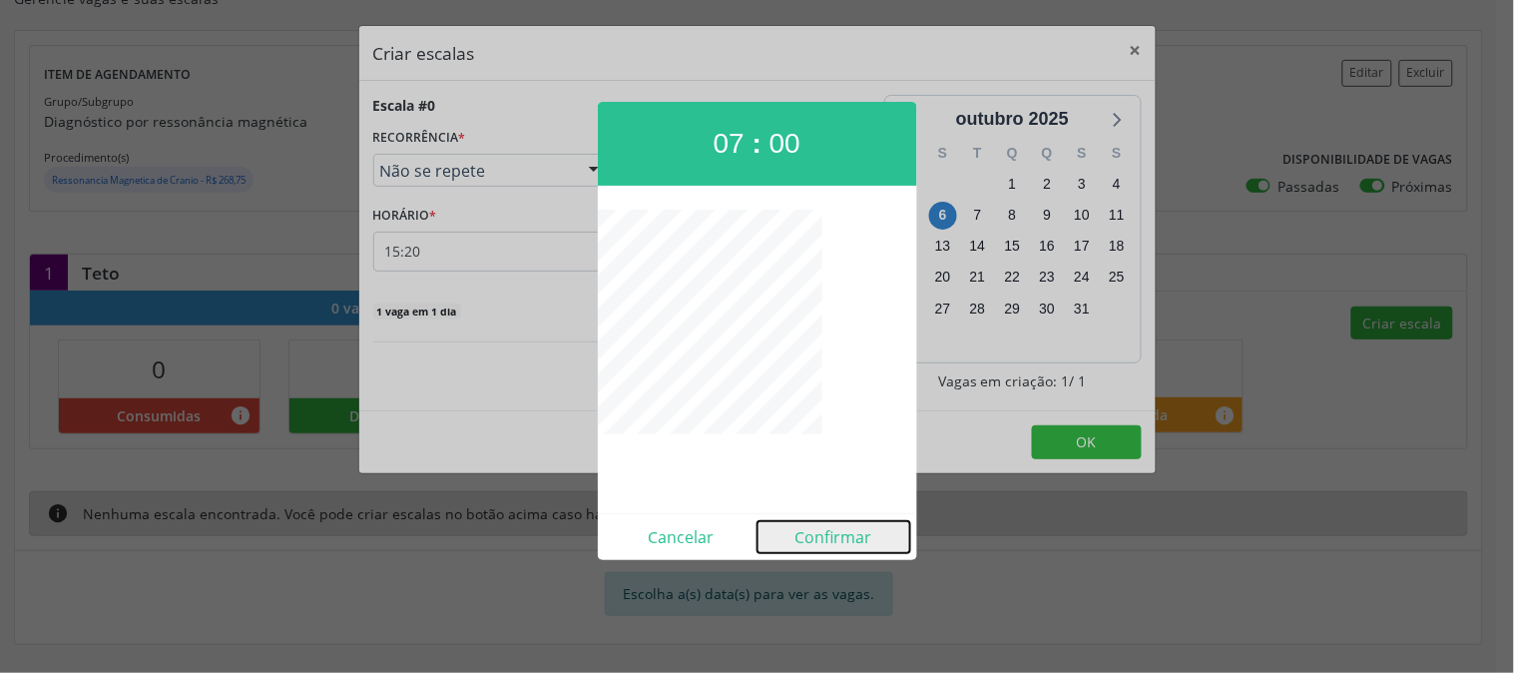
click at [834, 535] on button "Confirmar" at bounding box center [834, 537] width 153 height 32
type input "07:00"
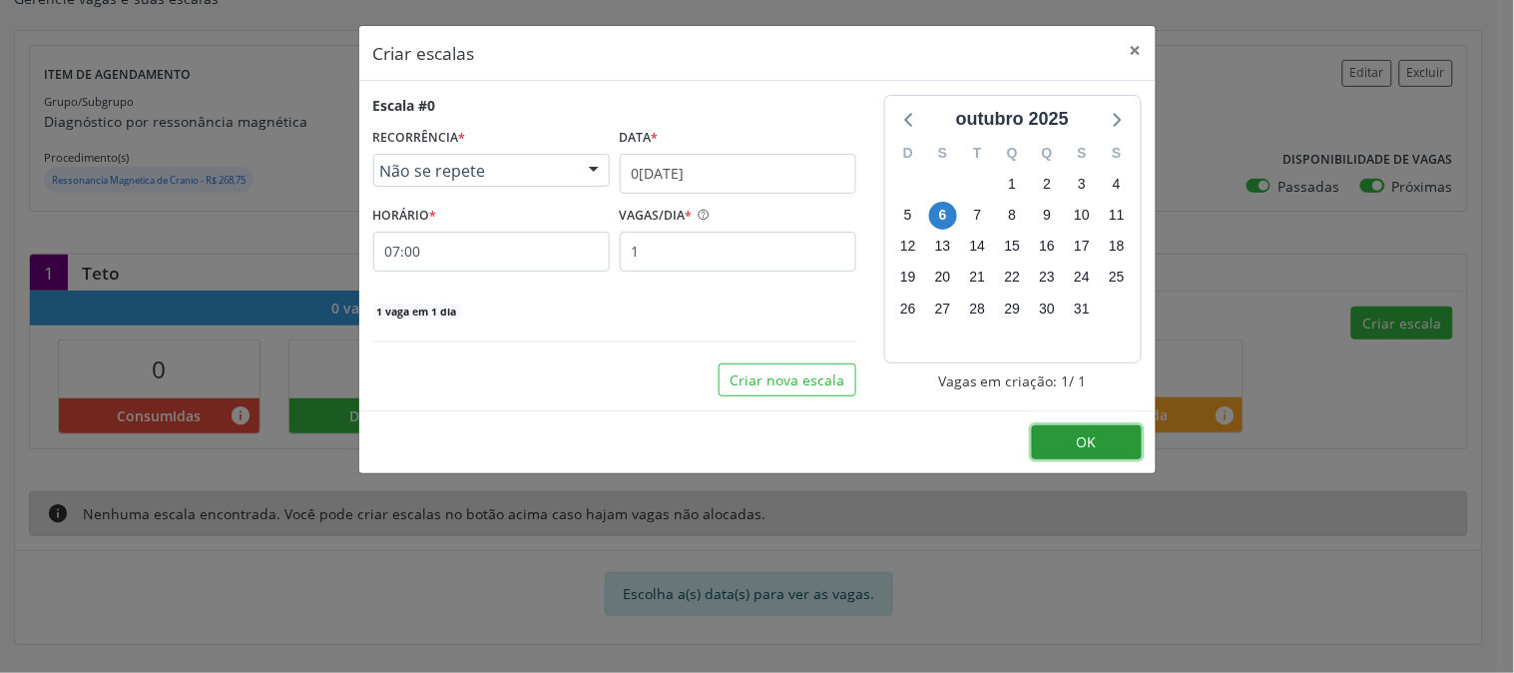
click at [1099, 444] on button "OK" at bounding box center [1087, 442] width 110 height 34
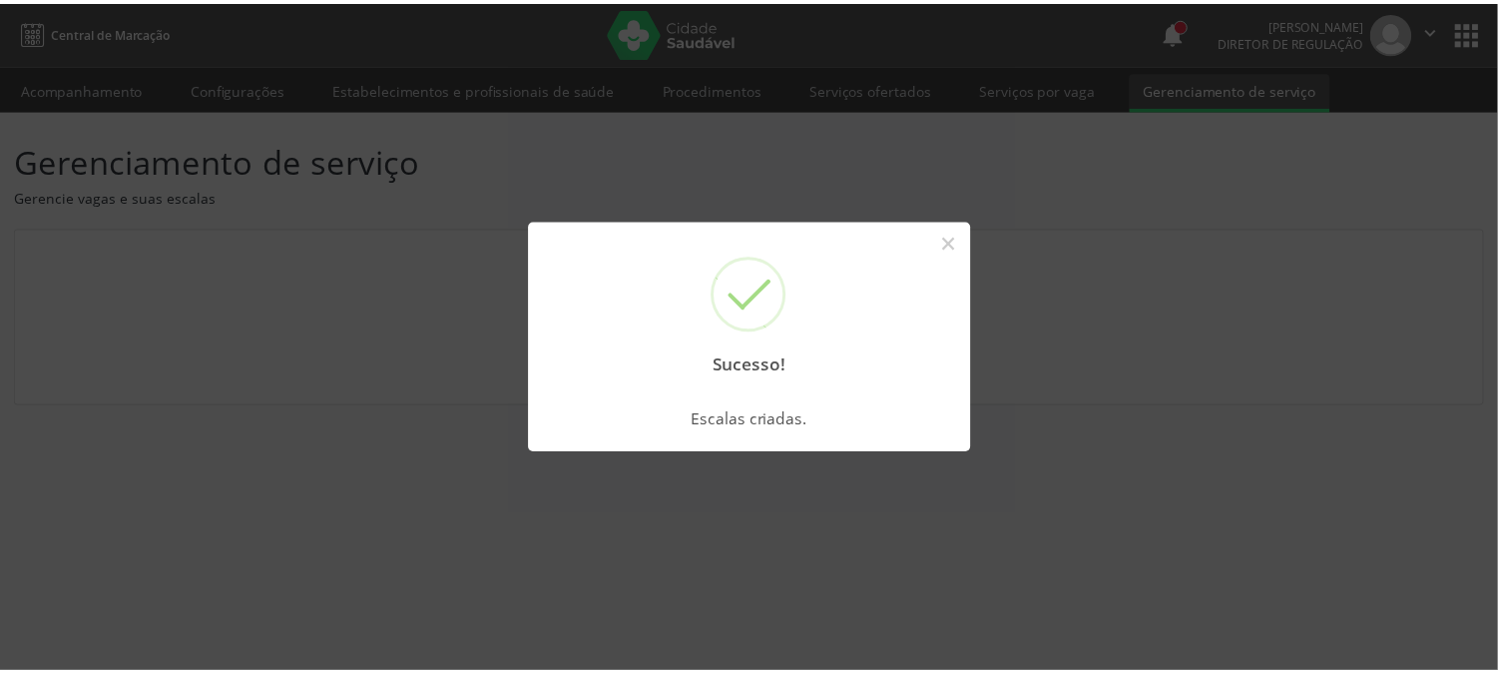
scroll to position [0, 0]
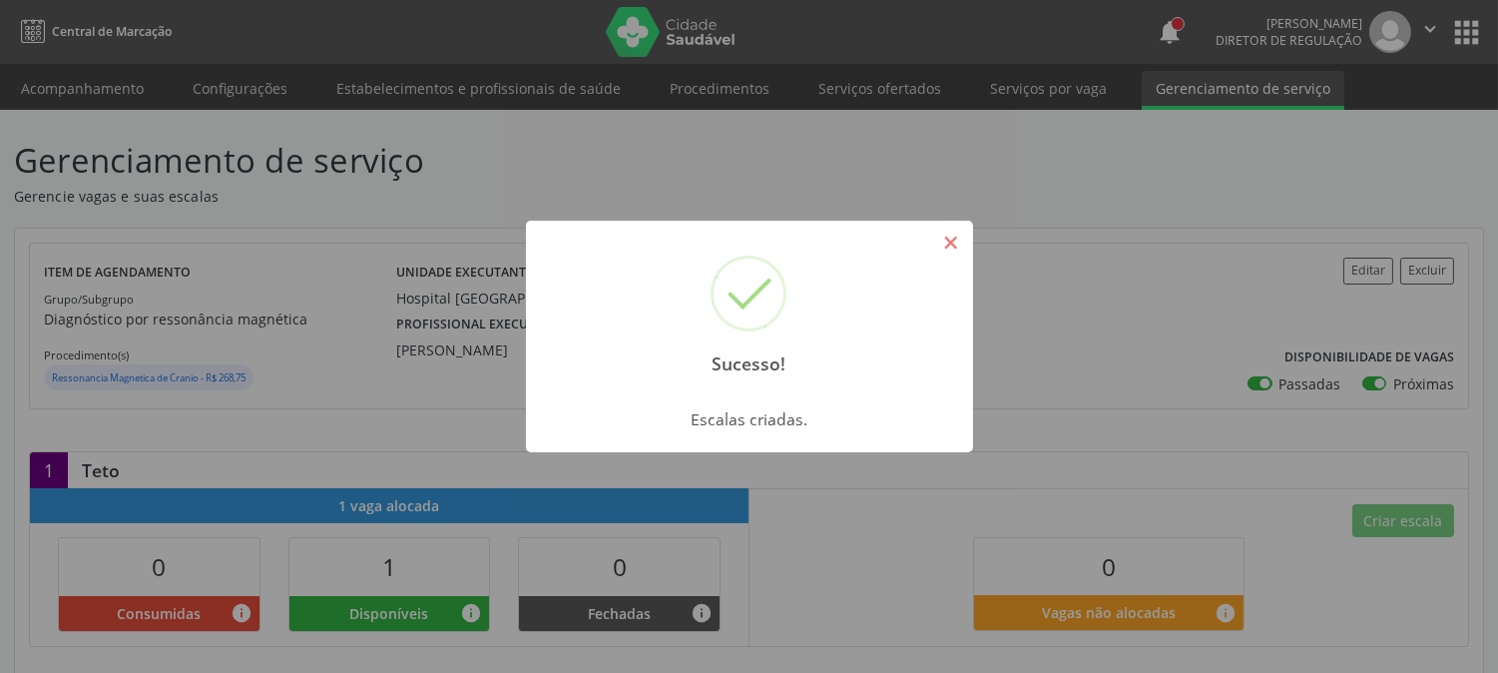
click at [955, 254] on button "×" at bounding box center [951, 243] width 34 height 34
